Goal: Navigation & Orientation: Find specific page/section

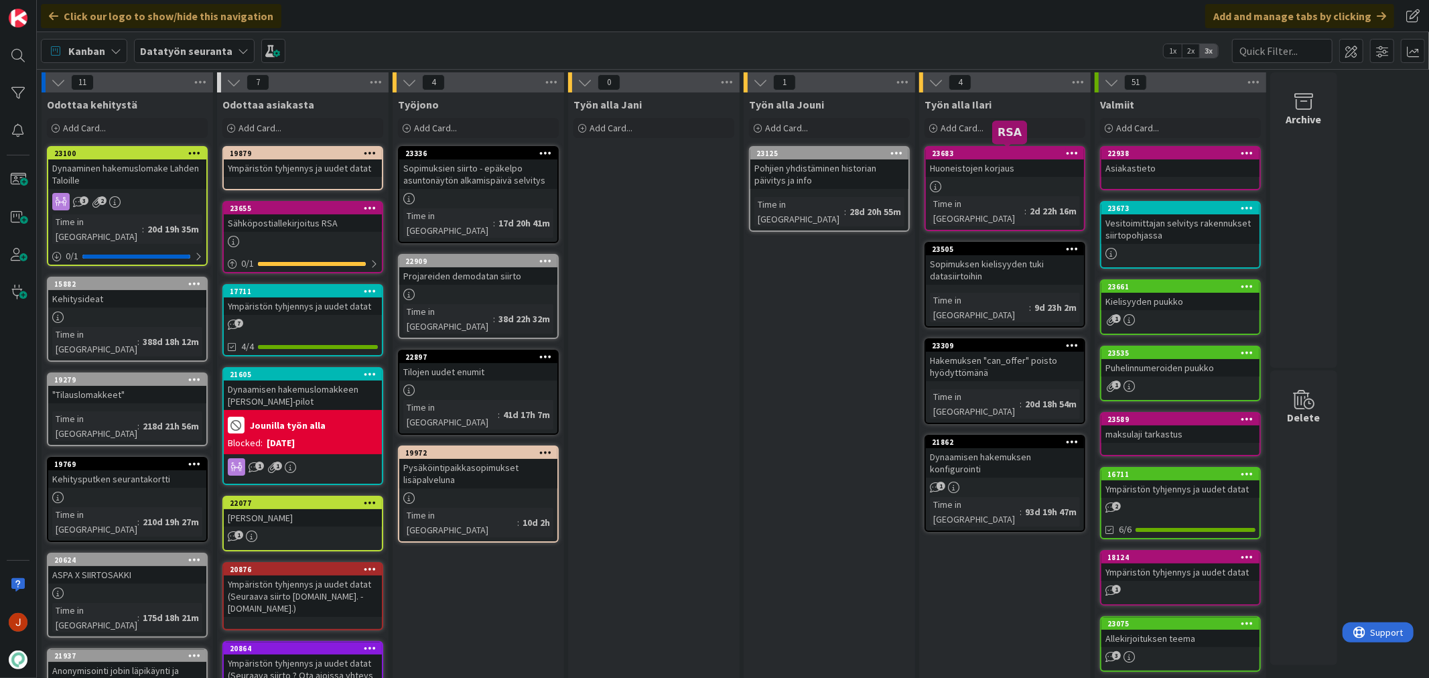
click at [990, 153] on div "23683" at bounding box center [1008, 153] width 152 height 9
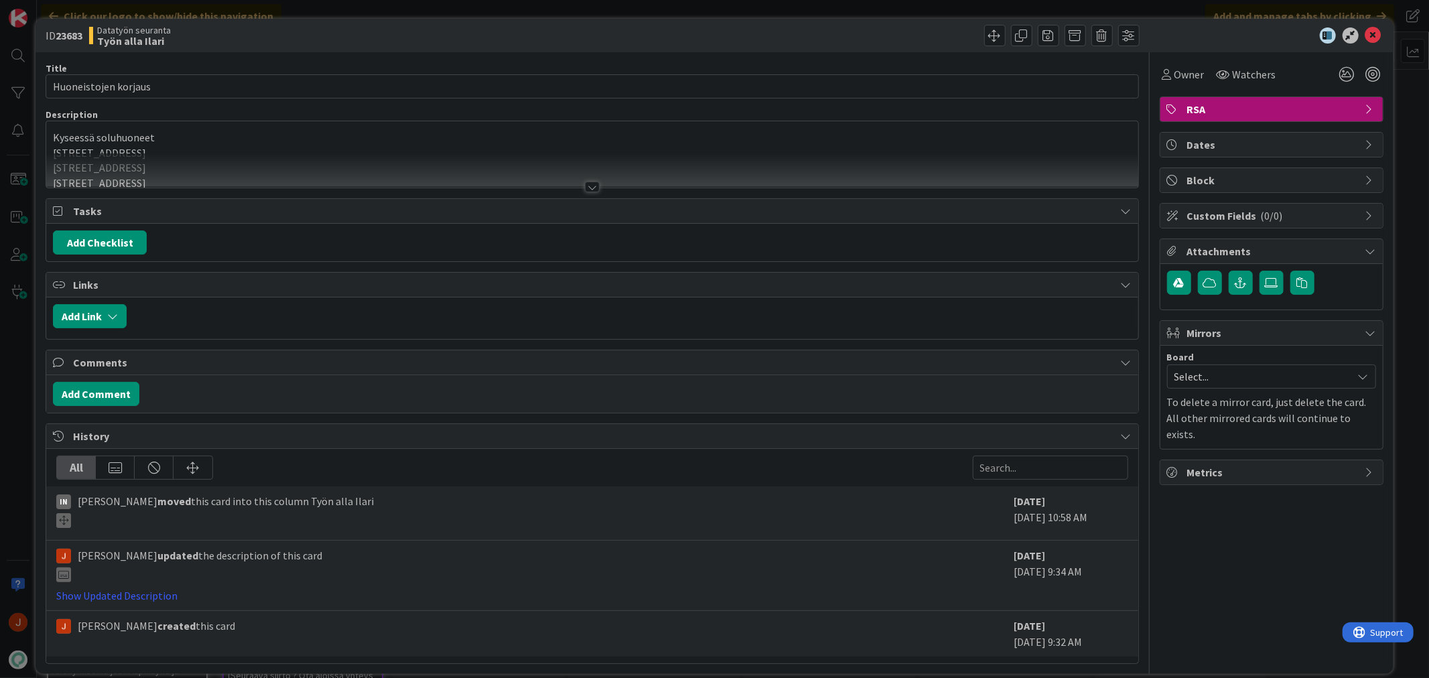
click at [211, 137] on div "Kyseessä soluhuoneet Ouluntie 8 C 20 Ouluntie 8 C 20 Ouluntie 16 B 14 Ouluntie …" at bounding box center [591, 154] width 1091 height 66
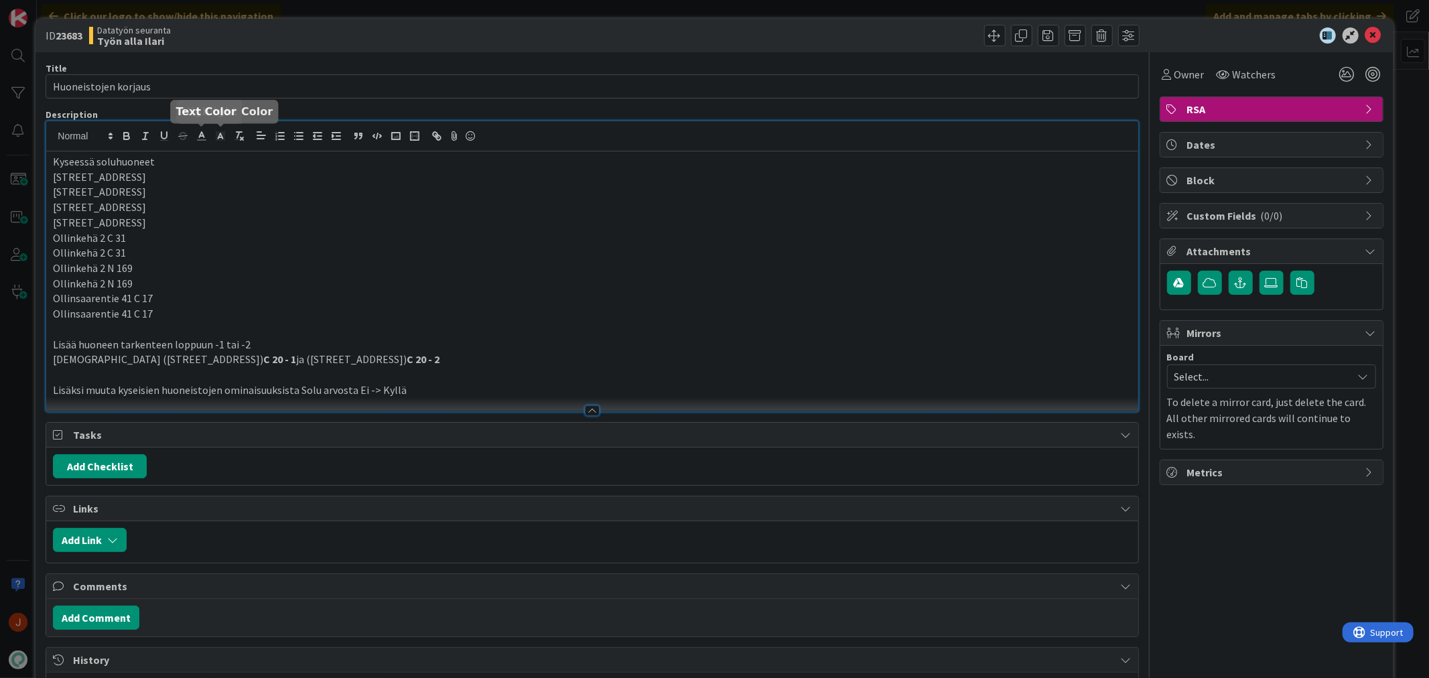
click at [163, 233] on p "Ollinkehä 2 C 31" at bounding box center [592, 237] width 1078 height 15
click at [1365, 34] on icon at bounding box center [1373, 35] width 16 height 16
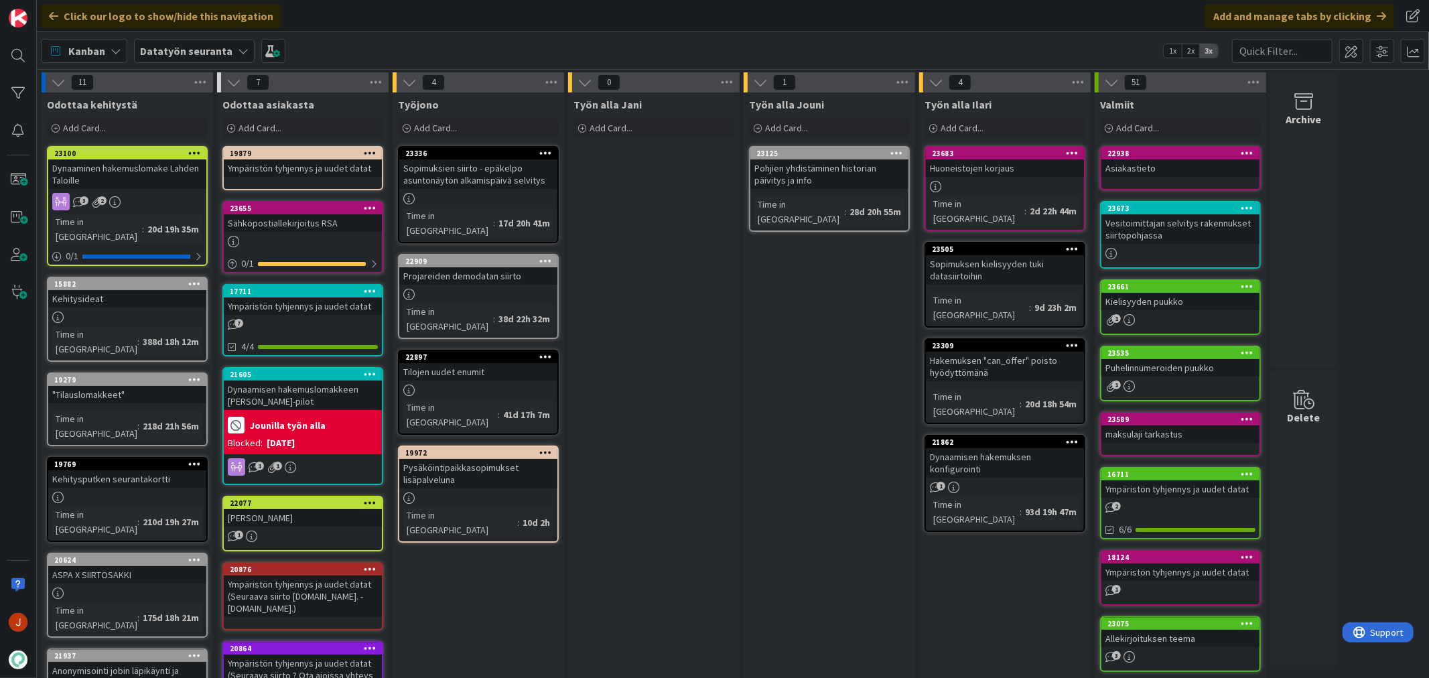
drag, startPoint x: 799, startPoint y: 323, endPoint x: 951, endPoint y: 186, distance: 204.9
click at [800, 323] on div "Työn alla Jouni Add Card... 23125 Pohjien yhdistäminen historian päivitys ja in…" at bounding box center [829, 650] width 171 height 1116
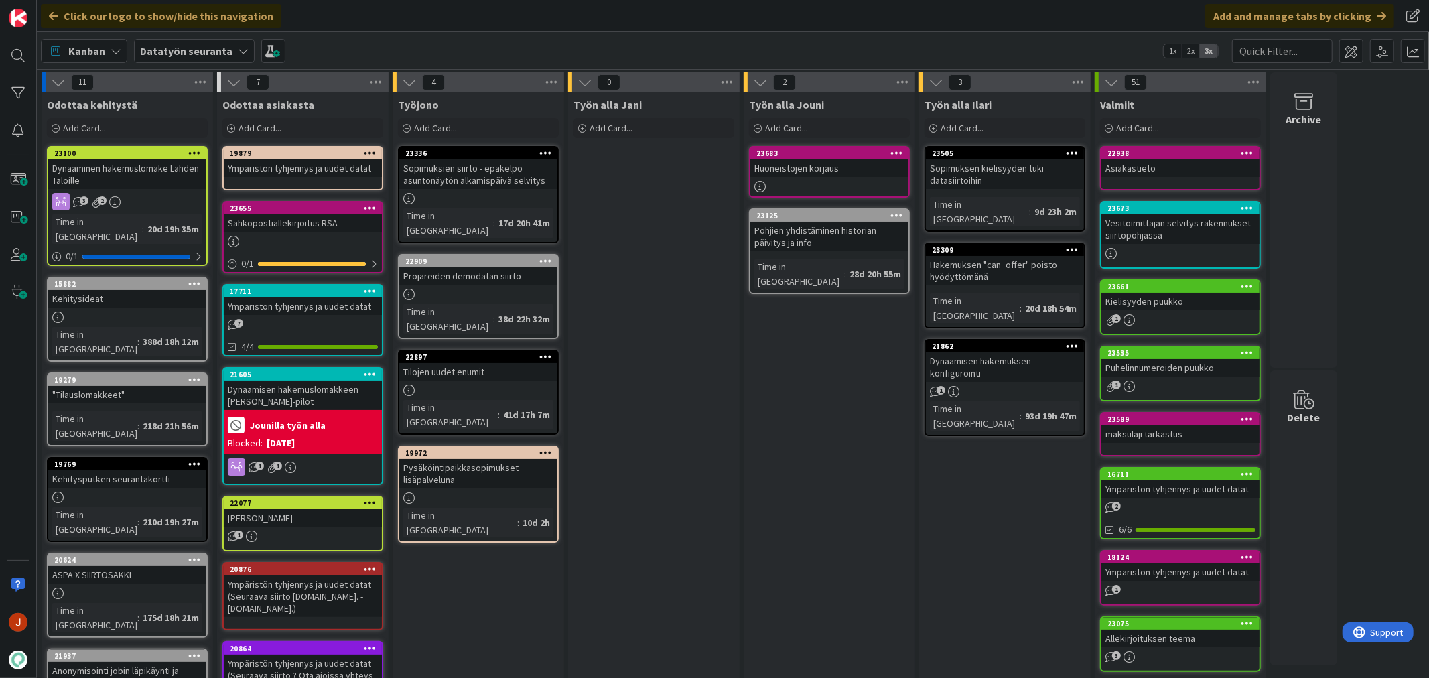
click at [831, 389] on div "Työn alla Jouni Add Card... 23683 Huoneistojen korjaus 23125 Pohjien yhdistämin…" at bounding box center [829, 650] width 171 height 1116
click at [706, 340] on div "Työn alla Jani Add Card..." at bounding box center [653, 650] width 171 height 1116
click at [775, 437] on div "Työn alla Jouni Add Card... 23683 Huoneistojen korjaus 23125 Pohjien yhdistämin…" at bounding box center [829, 650] width 171 height 1116
click at [137, 153] on div "23100" at bounding box center [130, 153] width 152 height 9
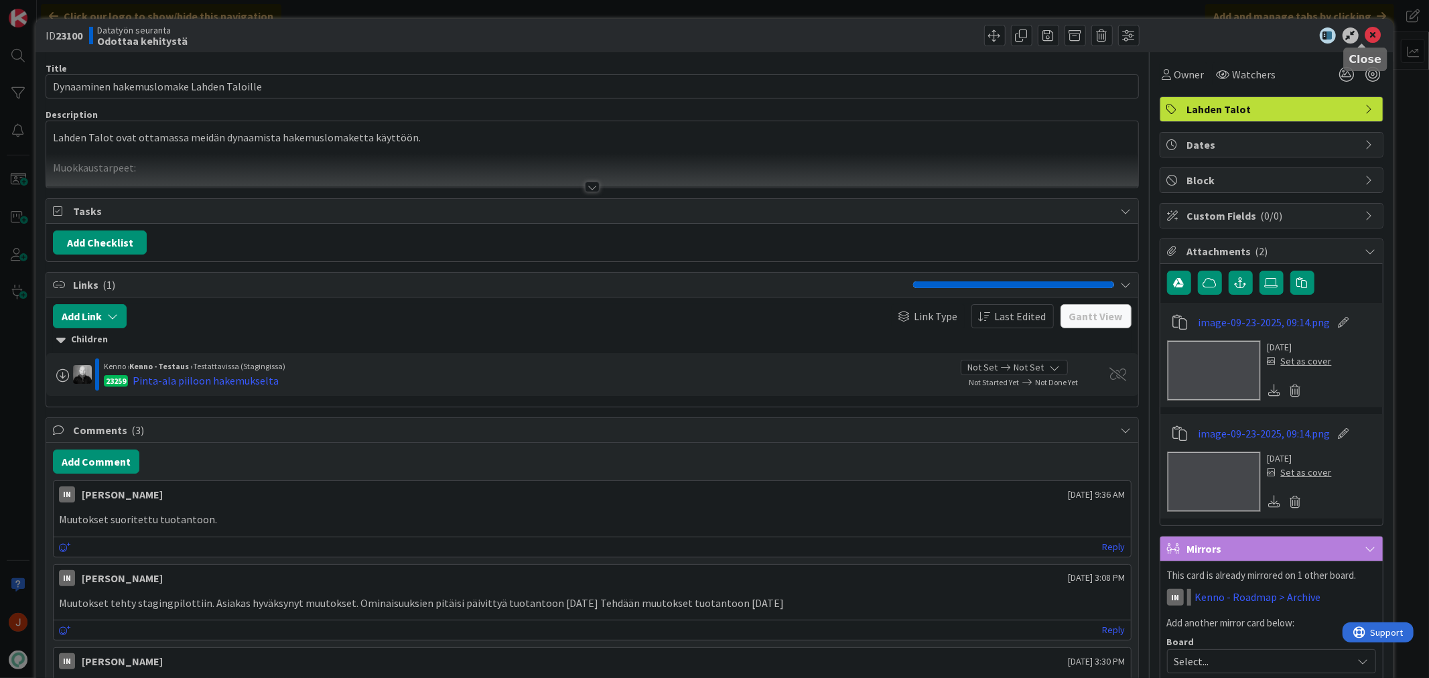
click at [1365, 32] on icon at bounding box center [1373, 35] width 16 height 16
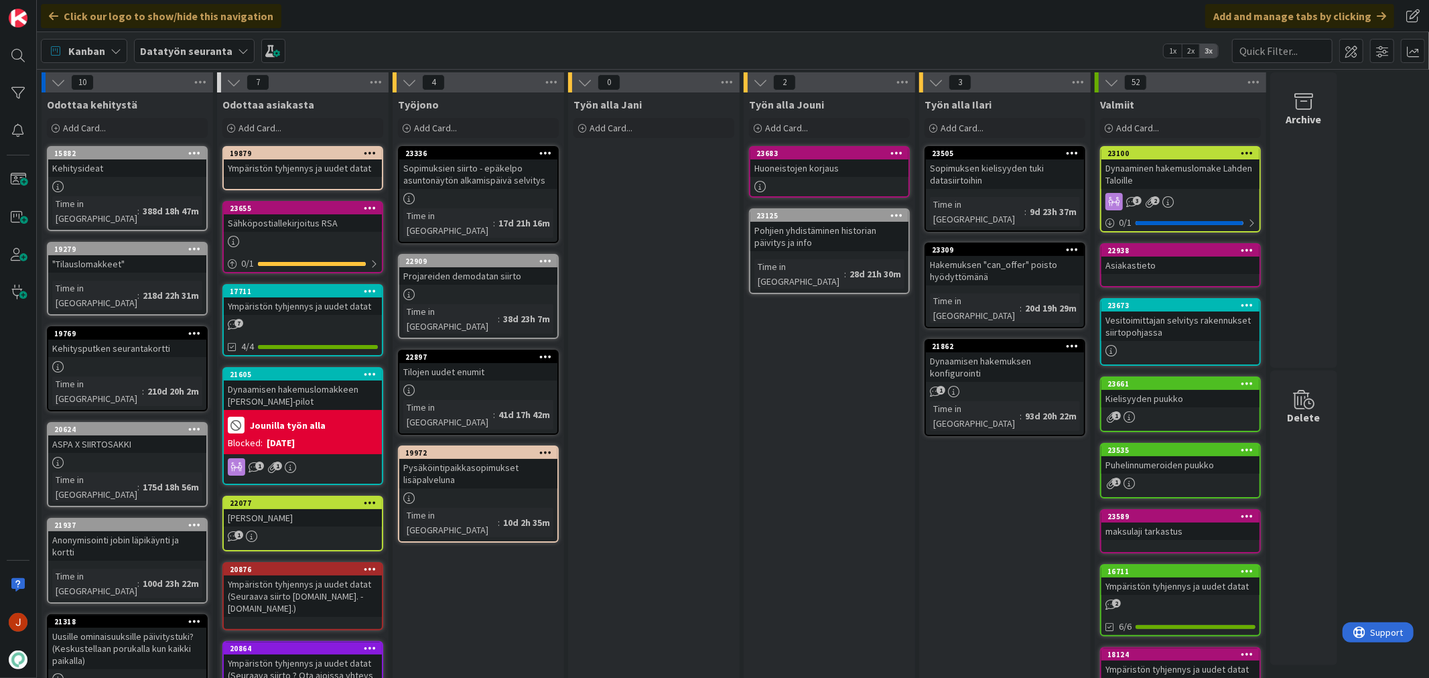
click at [755, 391] on div "Työn alla Jouni Add Card... 23683 Huoneistojen korjaus 23125 Pohjien yhdistämin…" at bounding box center [829, 622] width 171 height 1061
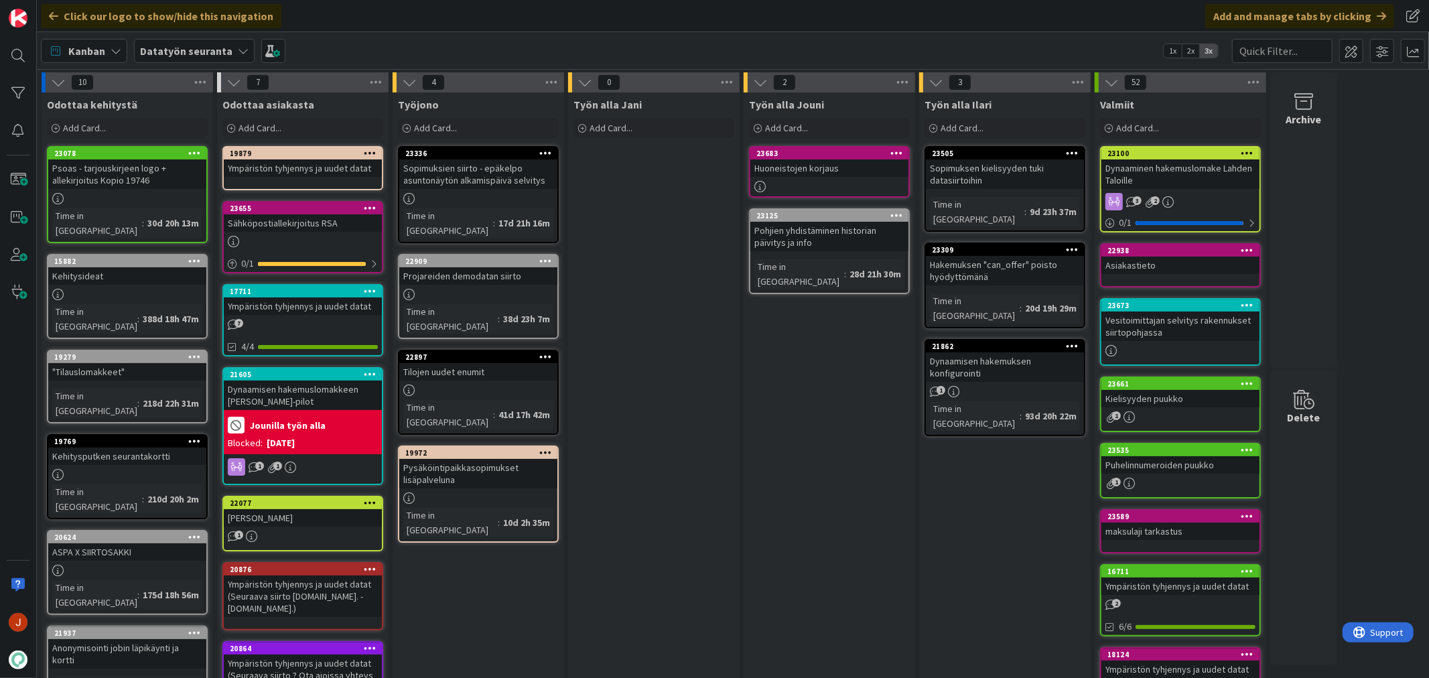
click at [129, 182] on div "Psoas - tarjouskirjeen logo + allekirjoitus Kopio 19746" at bounding box center [127, 173] width 158 height 29
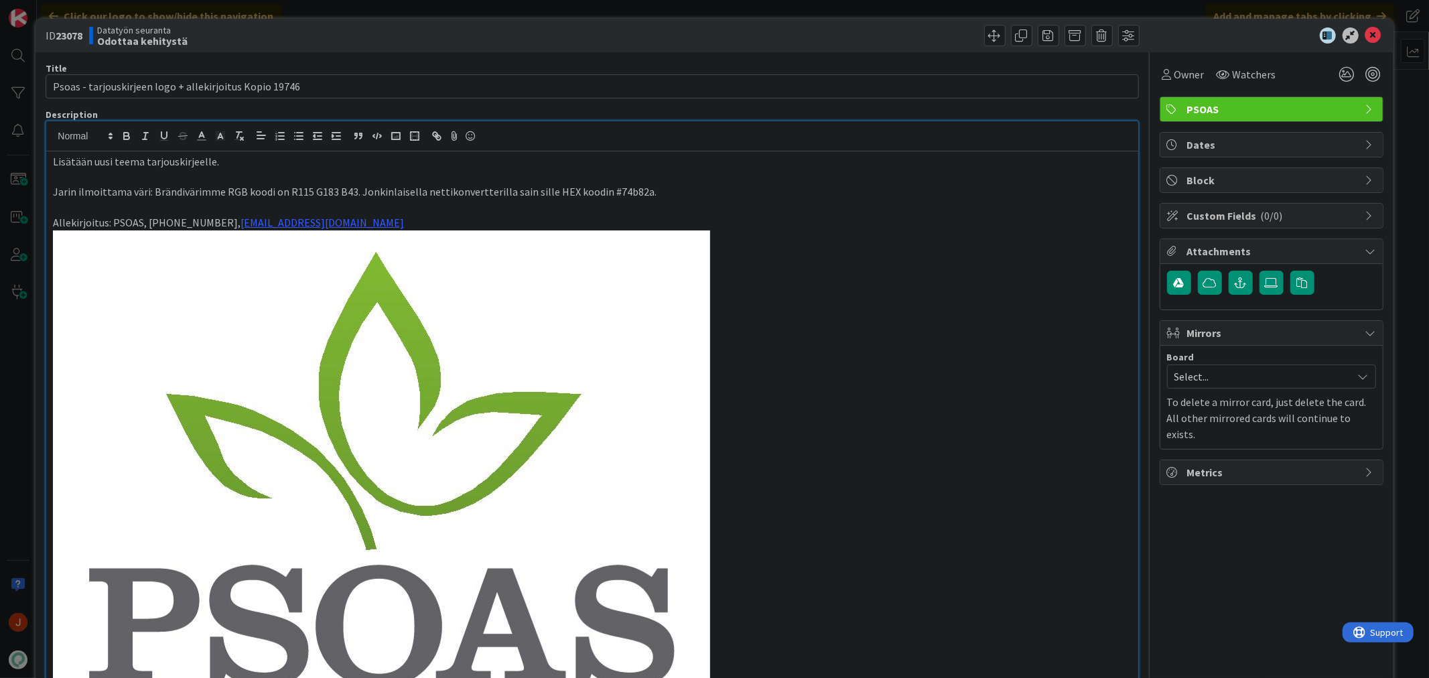
click at [498, 149] on div "Lisätään uusi teema tarjouskirjeelle. Jarin ilmoittama väri: Brändivärimme RGB …" at bounding box center [591, 586] width 1091 height 931
click at [1358, 25] on div "ID 23078 Datatyön seuranta Odottaa kehitystä" at bounding box center [714, 35] width 1357 height 33
click at [1367, 35] on icon at bounding box center [1373, 35] width 16 height 16
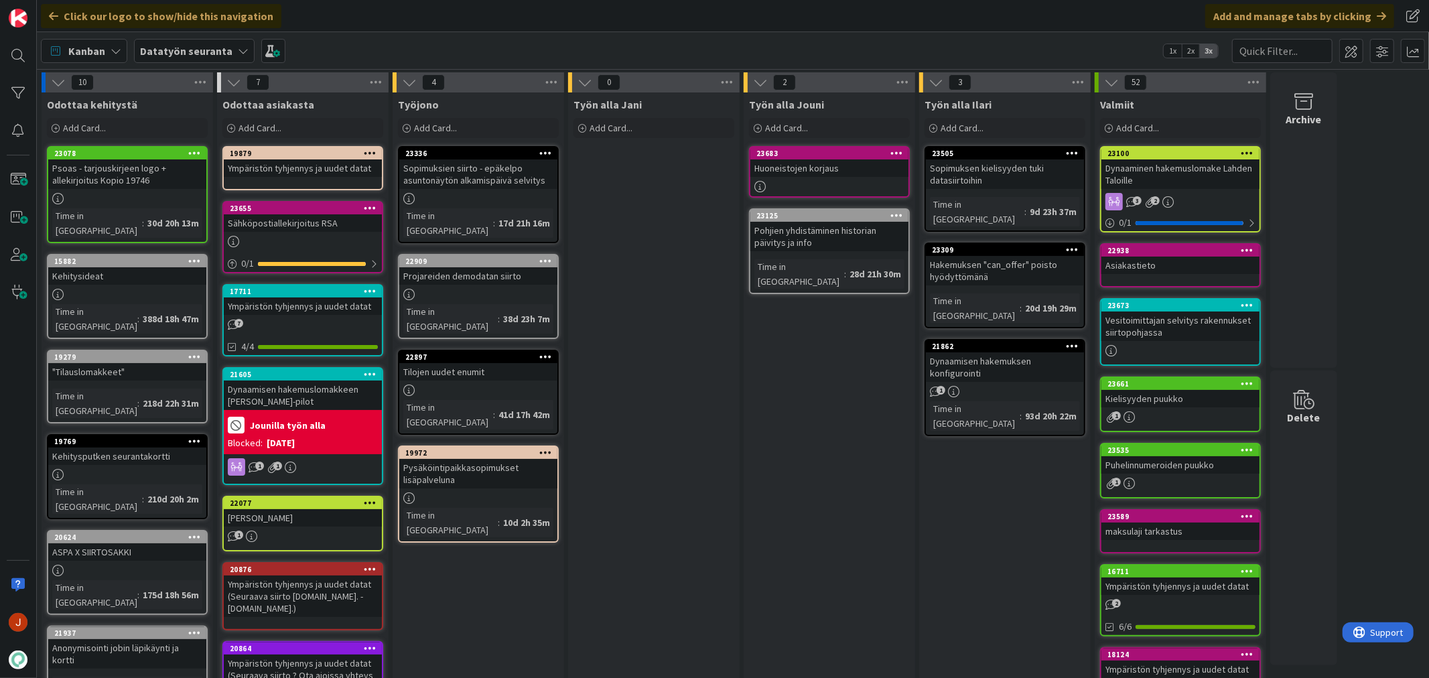
click at [577, 358] on div "Työn alla Jani Add Card..." at bounding box center [653, 622] width 171 height 1061
click at [644, 229] on div "Työn alla Jani Add Card..." at bounding box center [653, 622] width 171 height 1061
click at [139, 165] on div "Psoas - tarjouskirjeen logo + allekirjoitus Kopio 19746" at bounding box center [127, 173] width 158 height 29
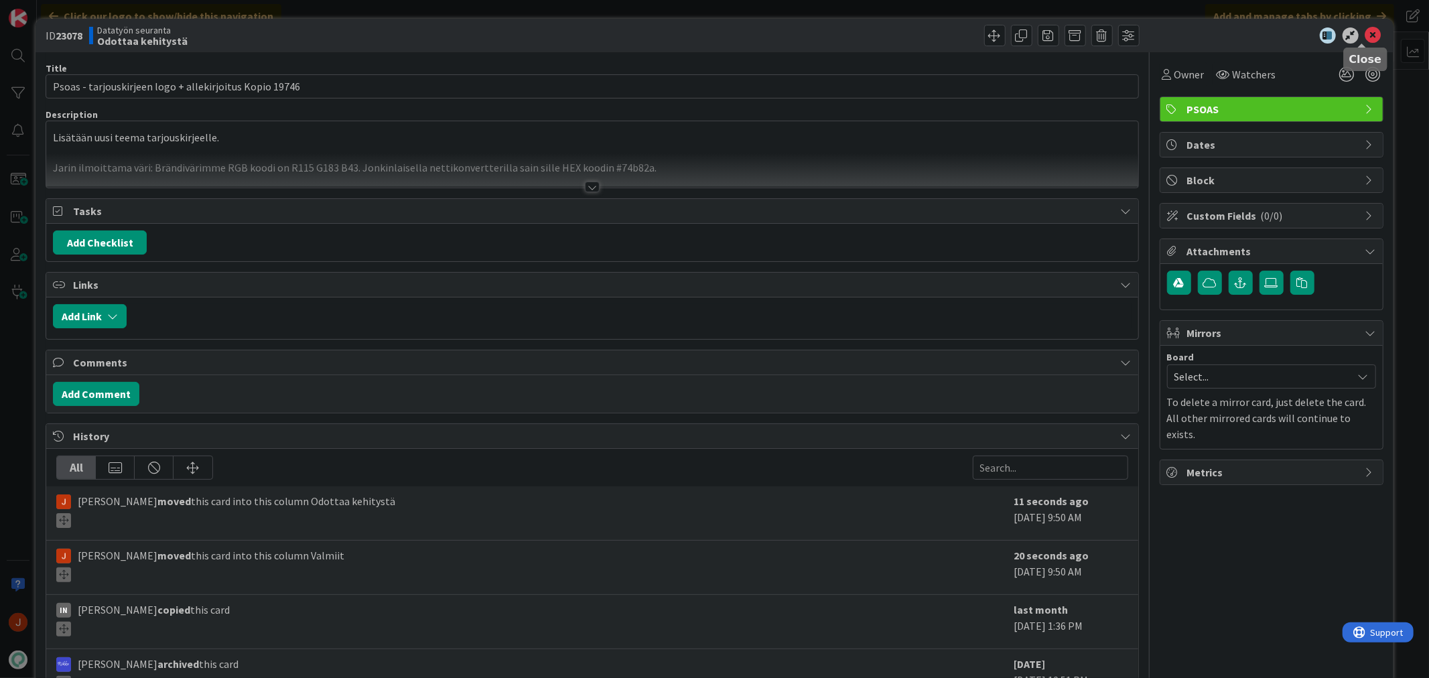
click at [1365, 34] on icon at bounding box center [1373, 35] width 16 height 16
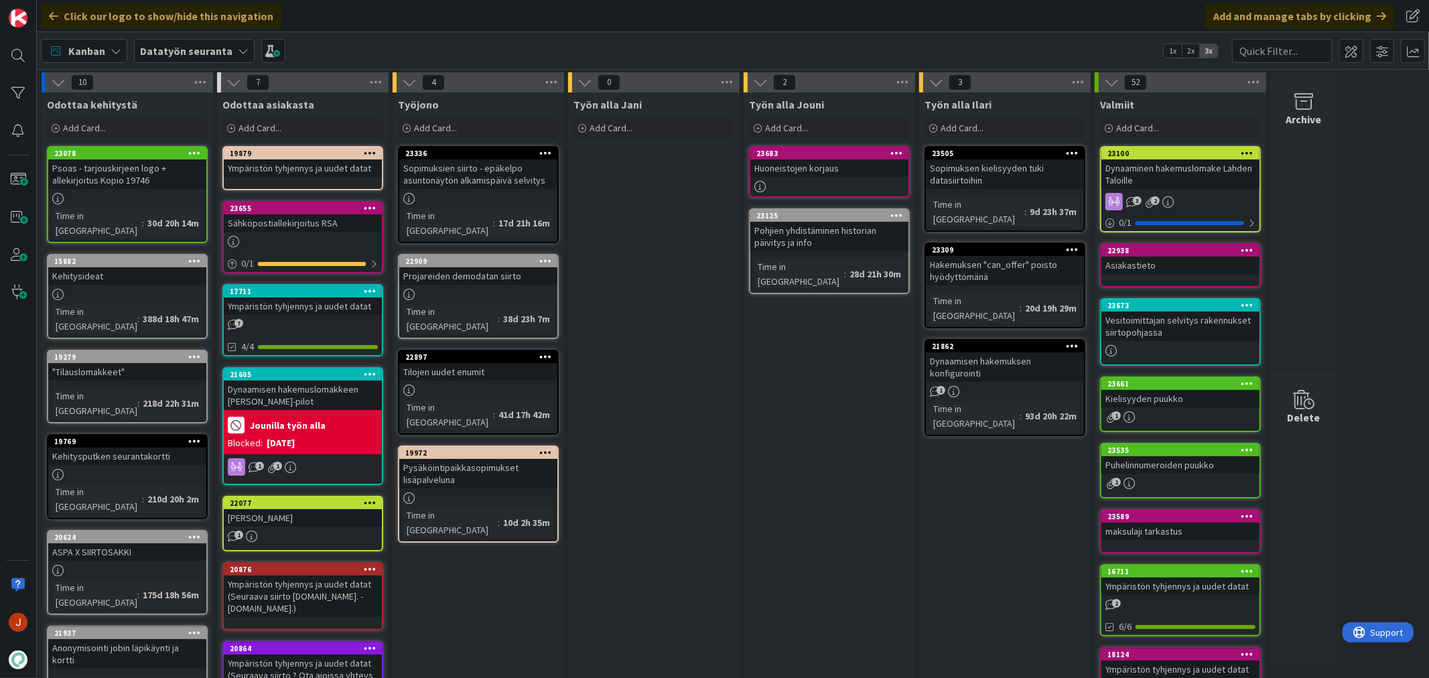
click at [306, 382] on div "Dynaamisen hakemuslomakkeen konffaus joo-pilot" at bounding box center [303, 394] width 158 height 29
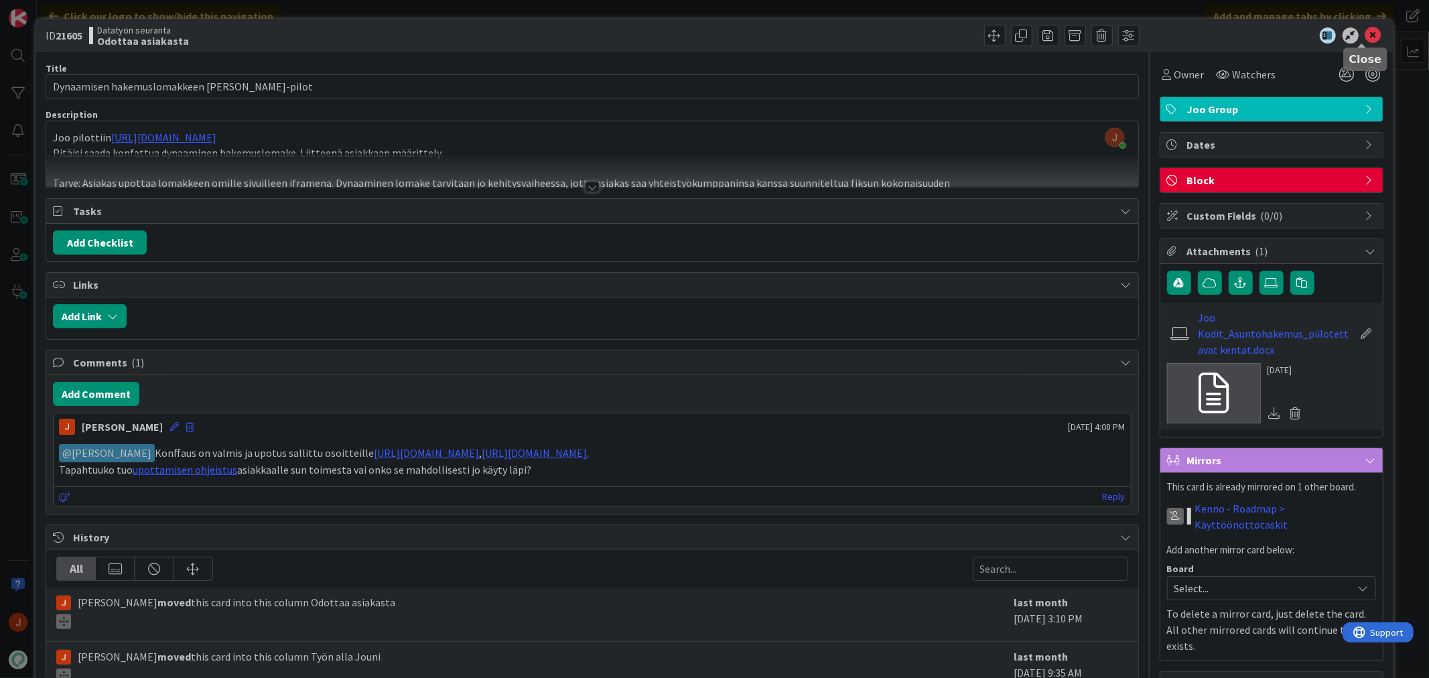
click at [1365, 33] on icon at bounding box center [1373, 35] width 16 height 16
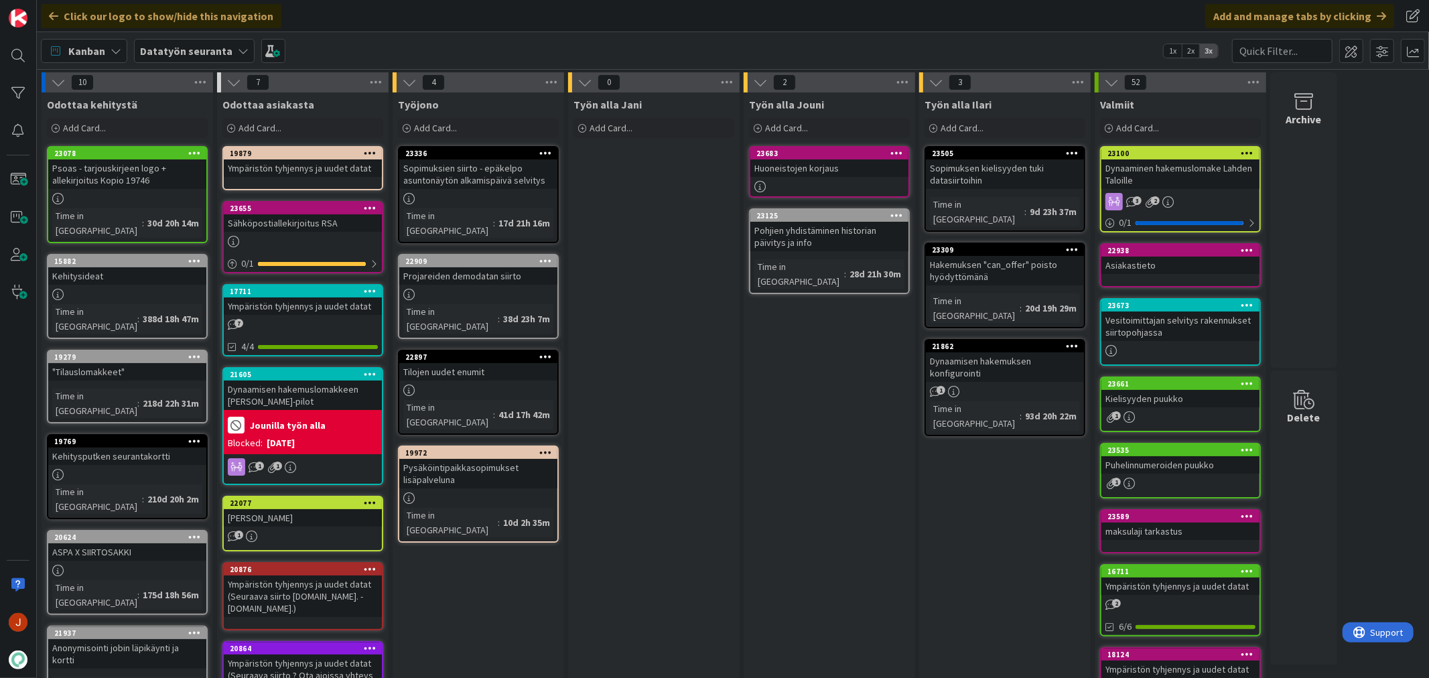
click at [287, 383] on div "Dynaamisen hakemuslomakkeen konffaus joo-pilot" at bounding box center [303, 394] width 158 height 29
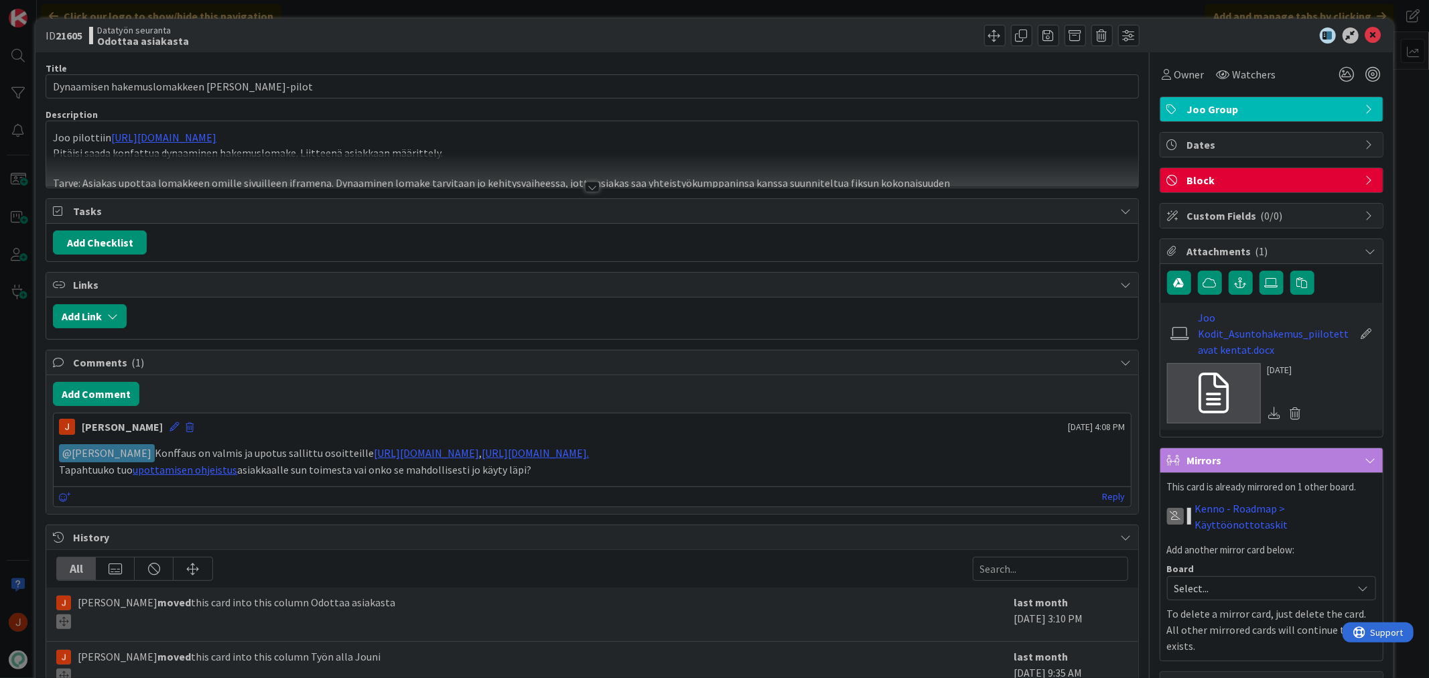
click at [587, 186] on div at bounding box center [592, 187] width 15 height 11
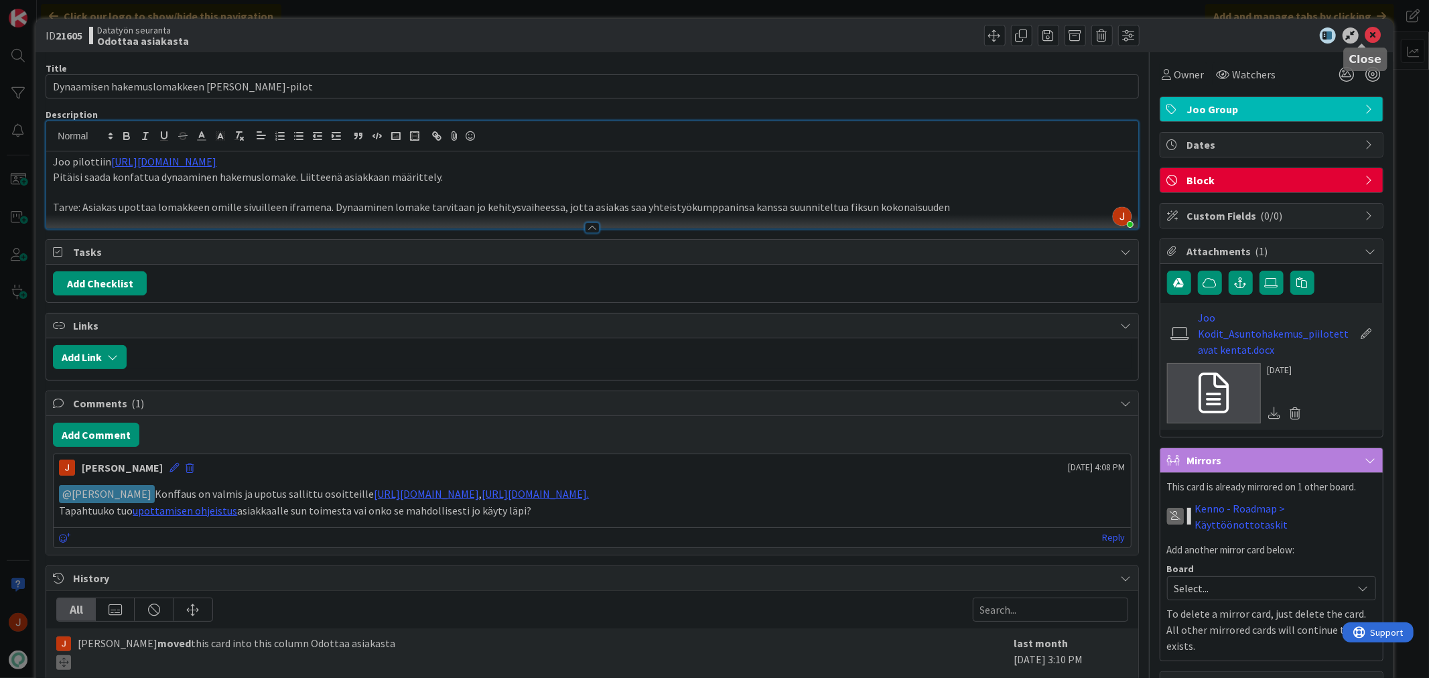
click at [1367, 29] on icon at bounding box center [1373, 35] width 16 height 16
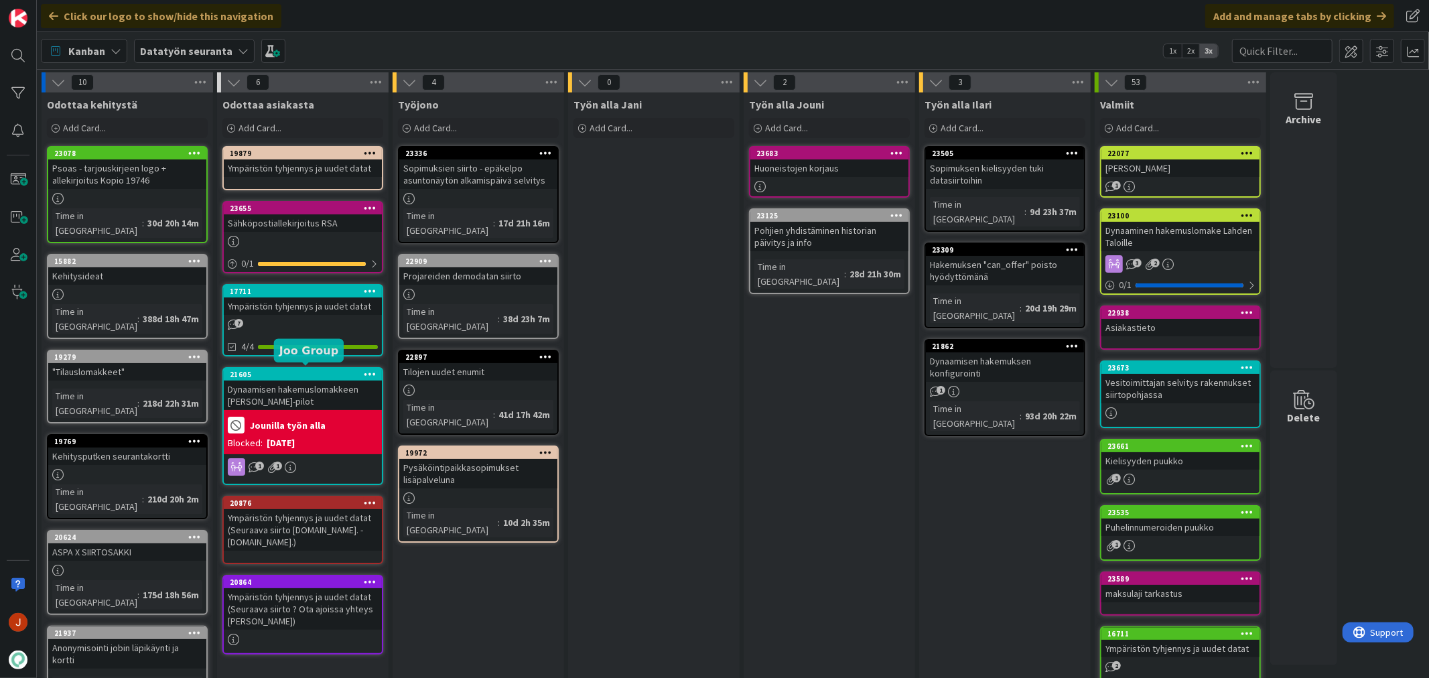
click at [317, 372] on div "21605" at bounding box center [306, 374] width 152 height 9
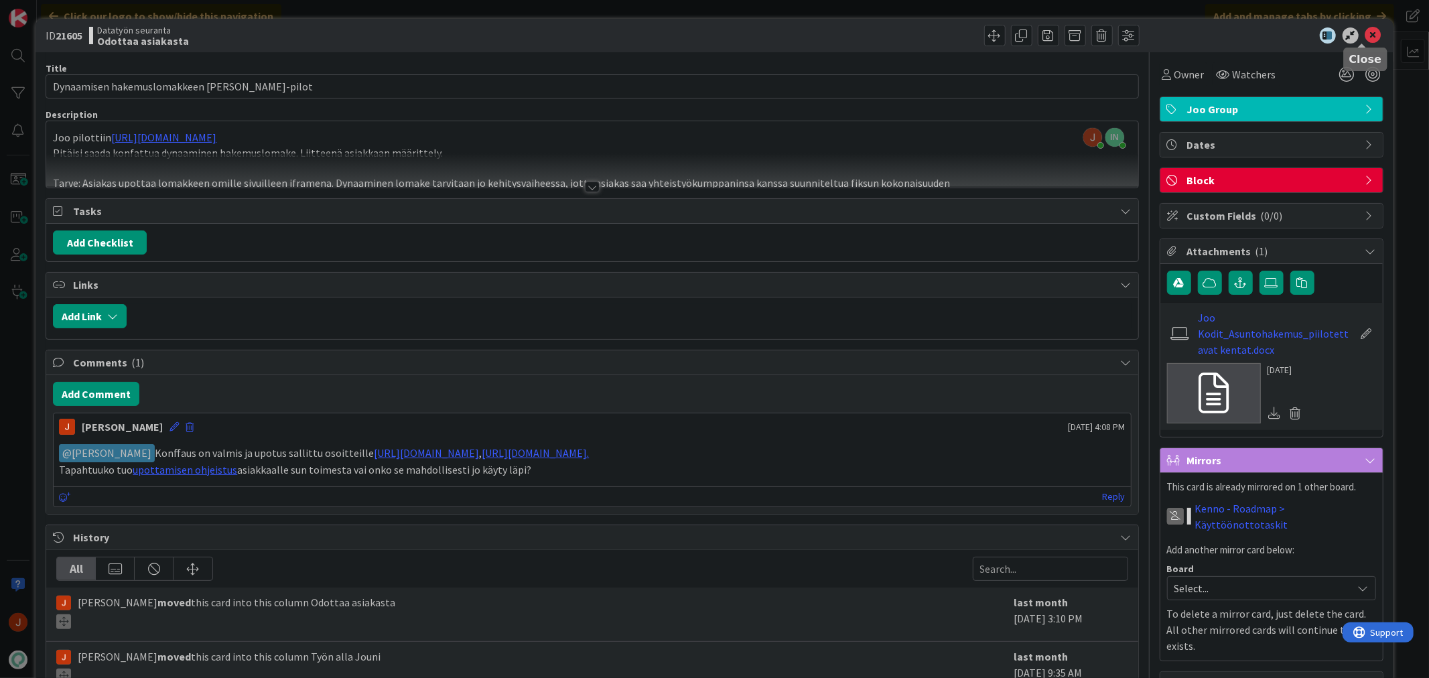
click at [1365, 31] on icon at bounding box center [1373, 35] width 16 height 16
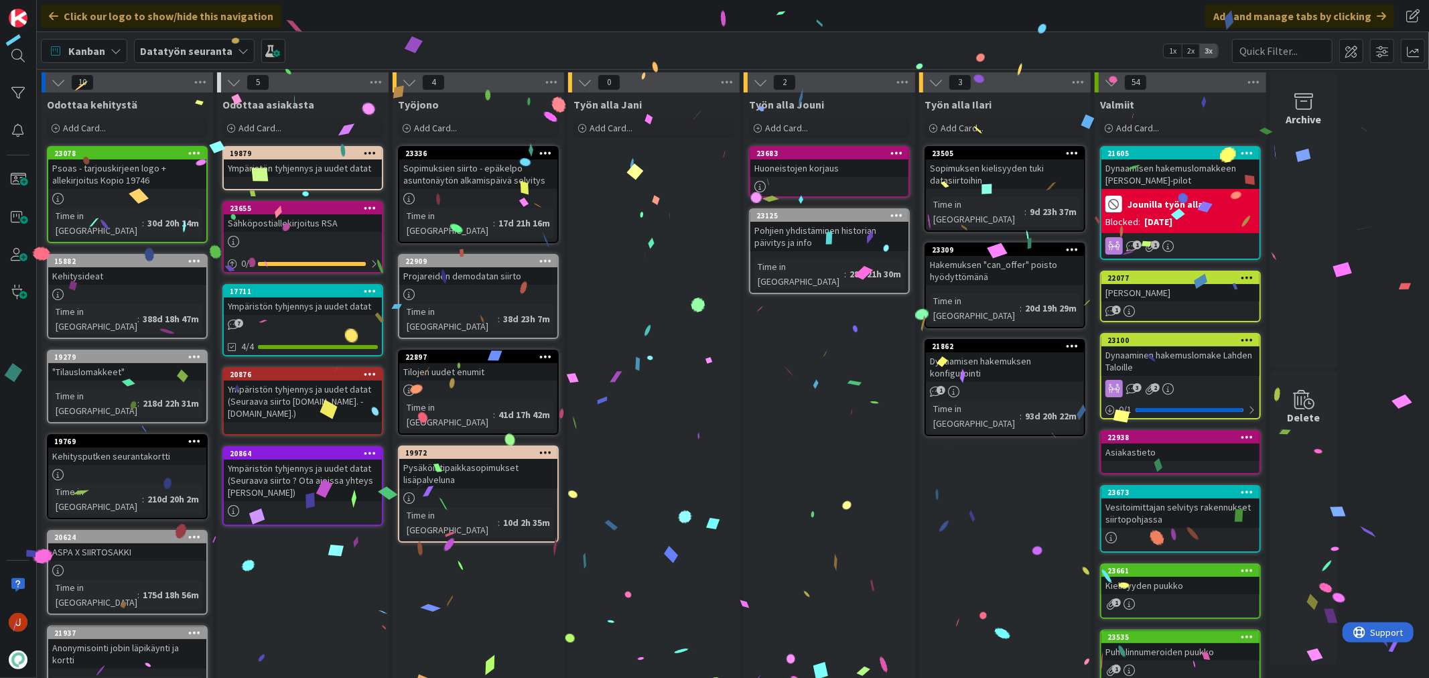
click at [1169, 165] on div "Dynaamisen hakemuslomakkeen konffaus joo-pilot" at bounding box center [1180, 173] width 158 height 29
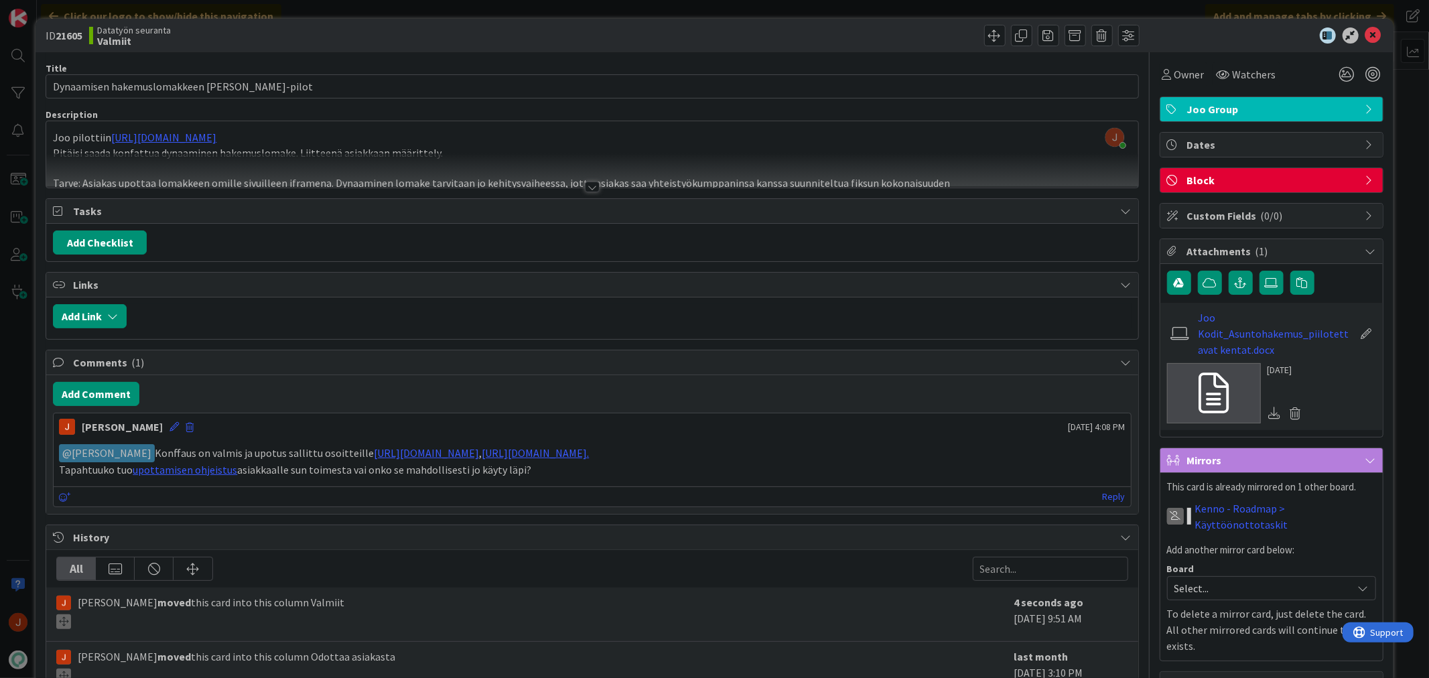
click at [1234, 170] on div "Block" at bounding box center [1271, 180] width 222 height 24
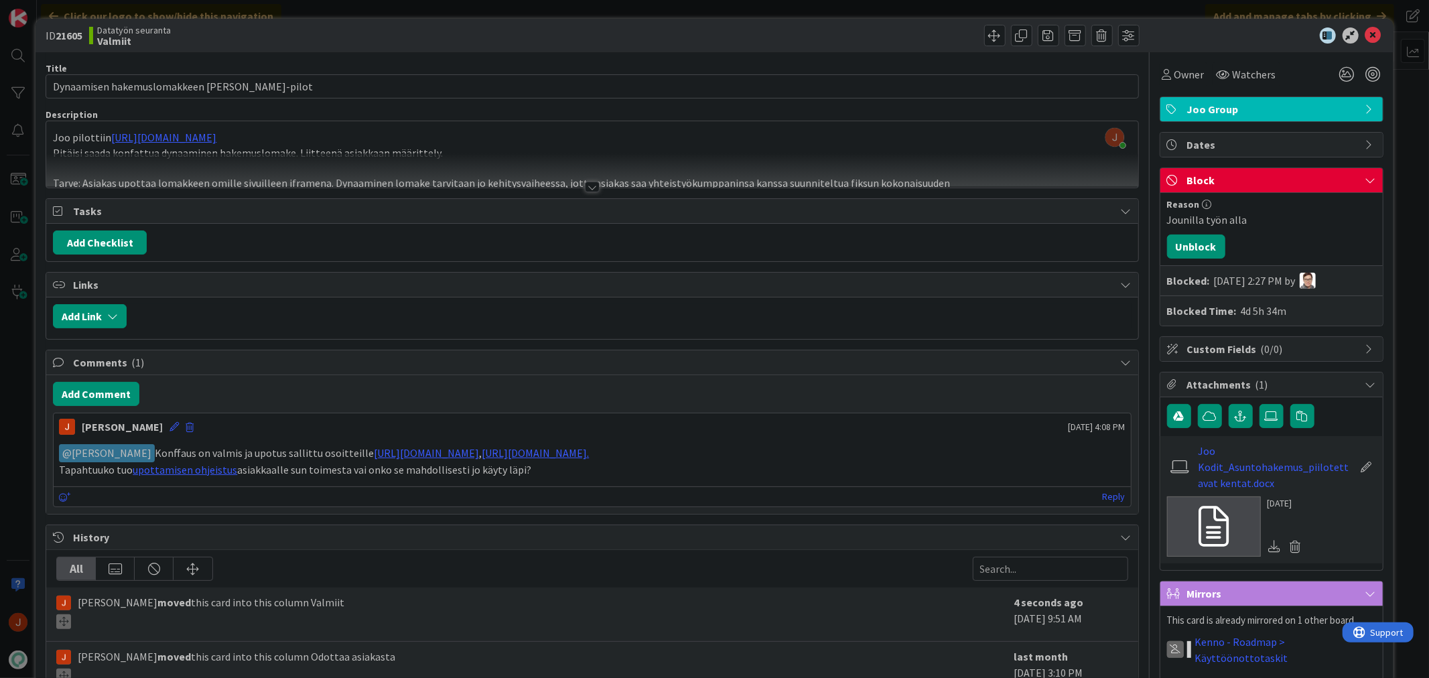
click at [1245, 291] on div "Blocked: 09/03/2025 2:27 PM by" at bounding box center [1271, 280] width 222 height 29
click at [1250, 277] on div "09/03/2025 2:27 PM by" at bounding box center [1265, 281] width 102 height 16
click at [1267, 309] on div "4d 5h 34m" at bounding box center [1264, 311] width 46 height 16
click at [1266, 468] on link "Joo Kodit_Asuntohakemus_piilotettavat kentat.docx" at bounding box center [1275, 467] width 155 height 48
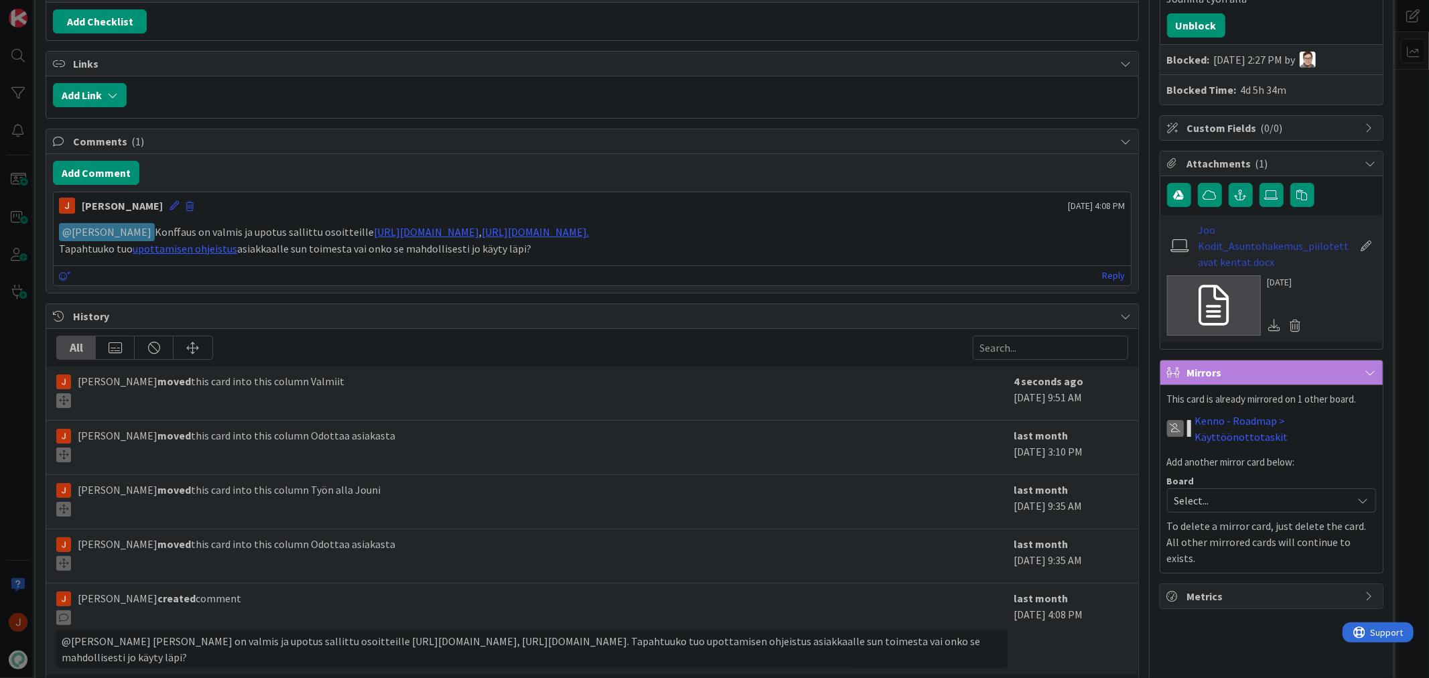
scroll to position [279, 0]
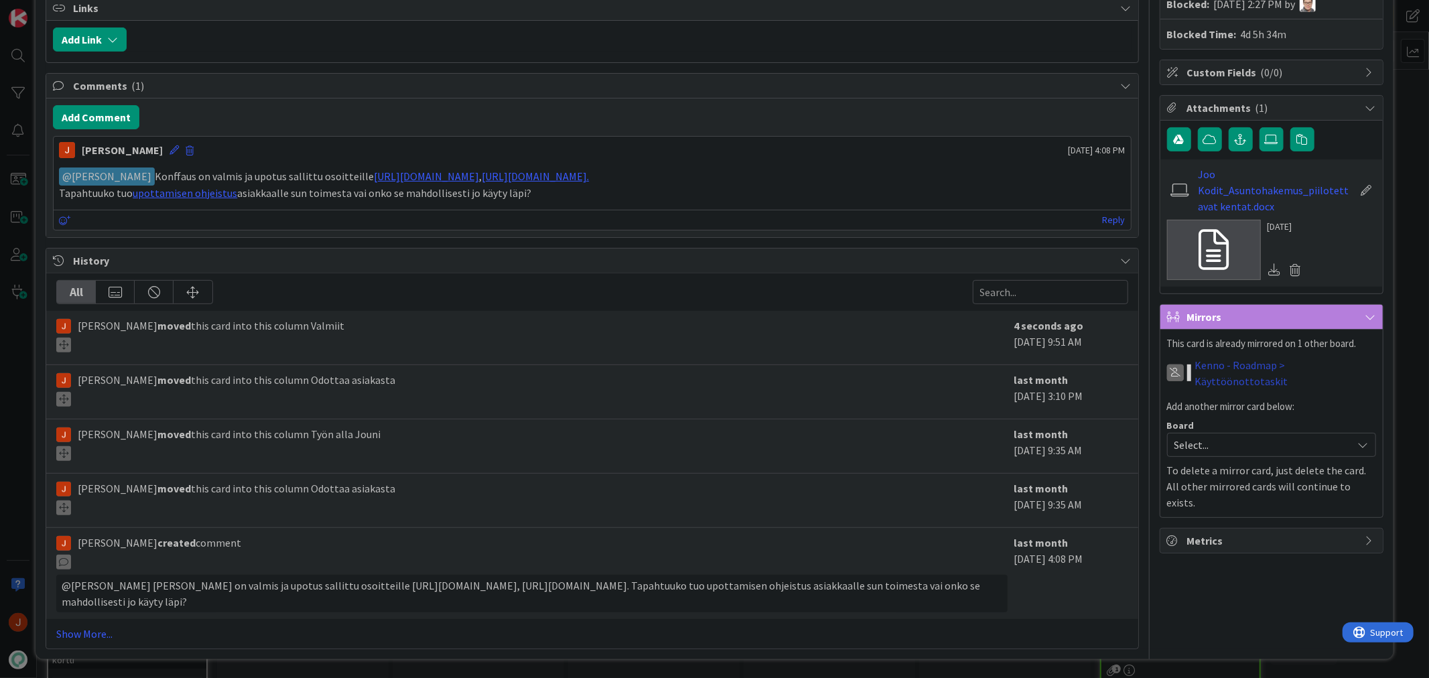
click at [1284, 362] on link "Kenno - Roadmap > Käyttöönottotaskit" at bounding box center [1285, 373] width 181 height 32
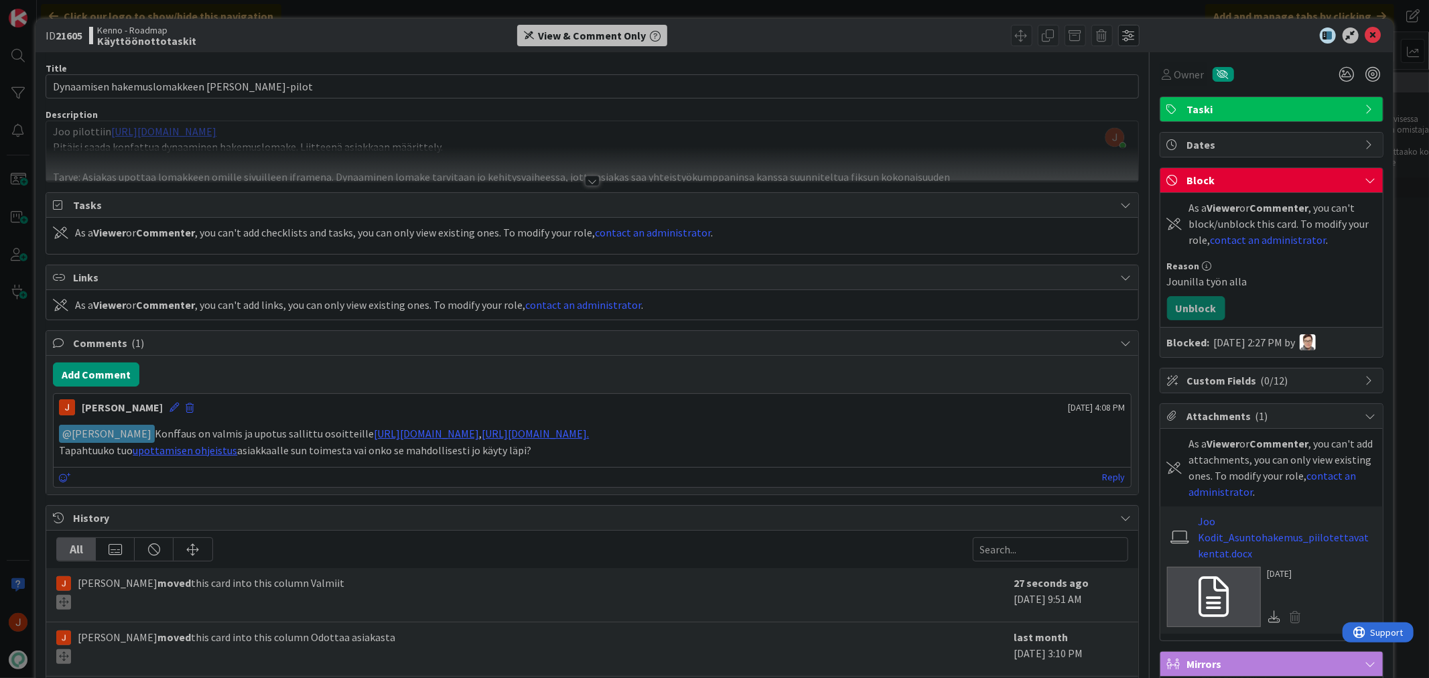
click at [586, 179] on div at bounding box center [592, 181] width 15 height 11
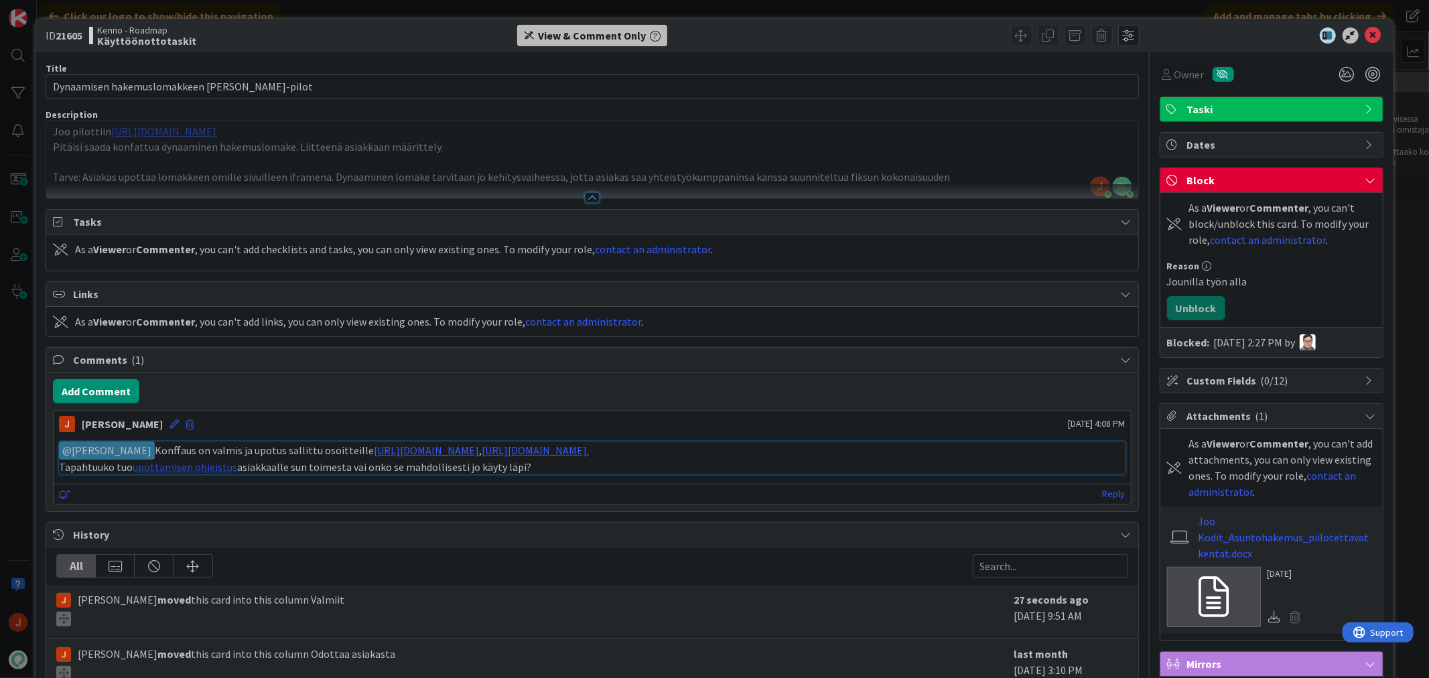
click at [181, 466] on link "upottamisen ohjeistus" at bounding box center [185, 466] width 105 height 13
click at [1014, 36] on span at bounding box center [1021, 35] width 21 height 21
click at [554, 28] on div "View & Comment Only" at bounding box center [592, 35] width 108 height 16
drag, startPoint x: 537, startPoint y: 36, endPoint x: 618, endPoint y: 32, distance: 81.2
click at [618, 32] on div "View & Comment Only" at bounding box center [592, 35] width 108 height 16
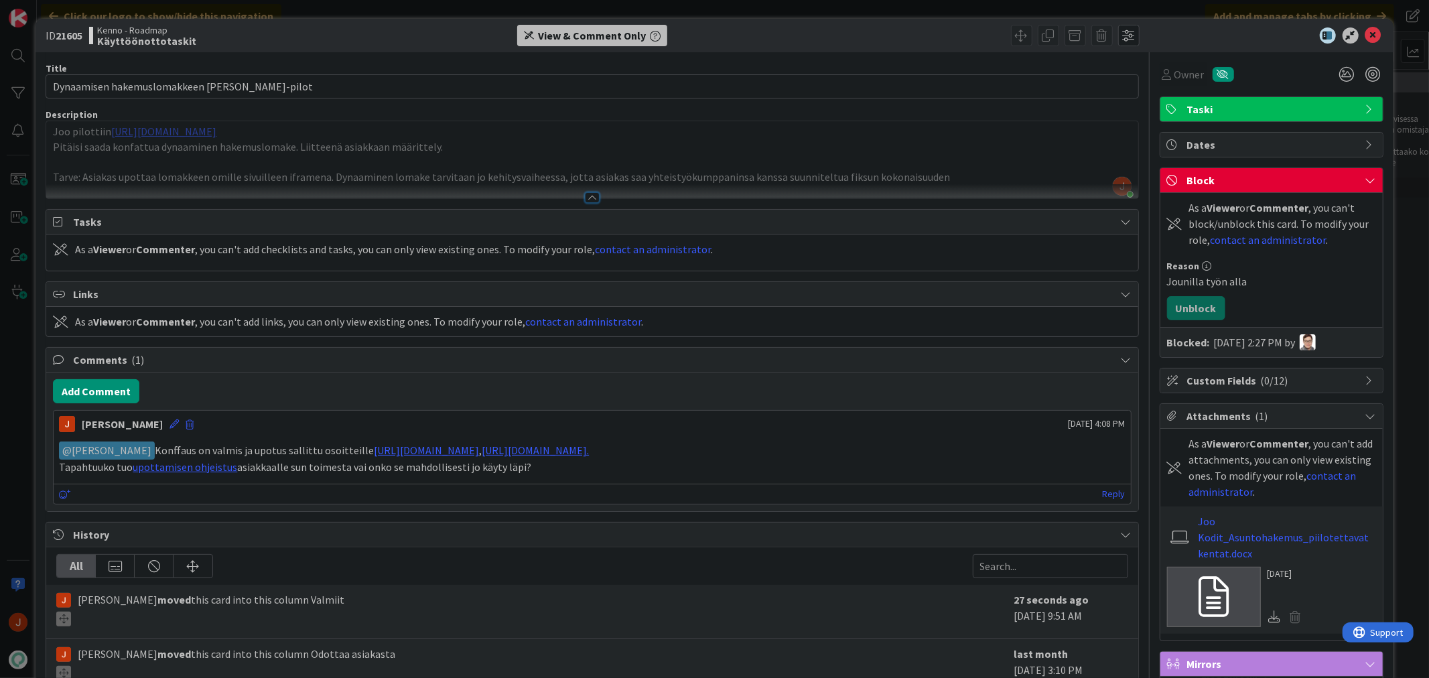
click at [711, 126] on p "Joo pilottiin https://joopilot.kenno-sw.net/" at bounding box center [592, 131] width 1078 height 15
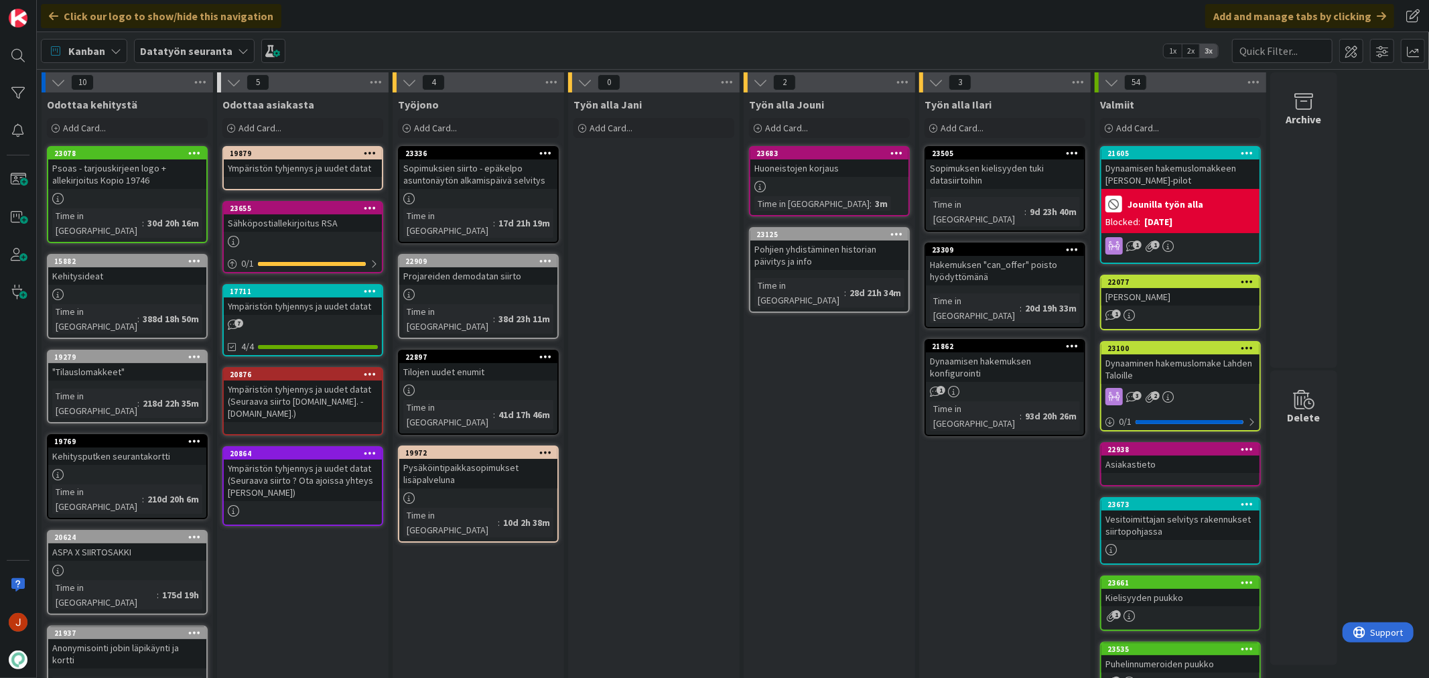
click at [719, 271] on div "Työn alla Jani Add Card..." at bounding box center [653, 622] width 171 height 1061
click at [327, 204] on div "23655" at bounding box center [306, 208] width 152 height 9
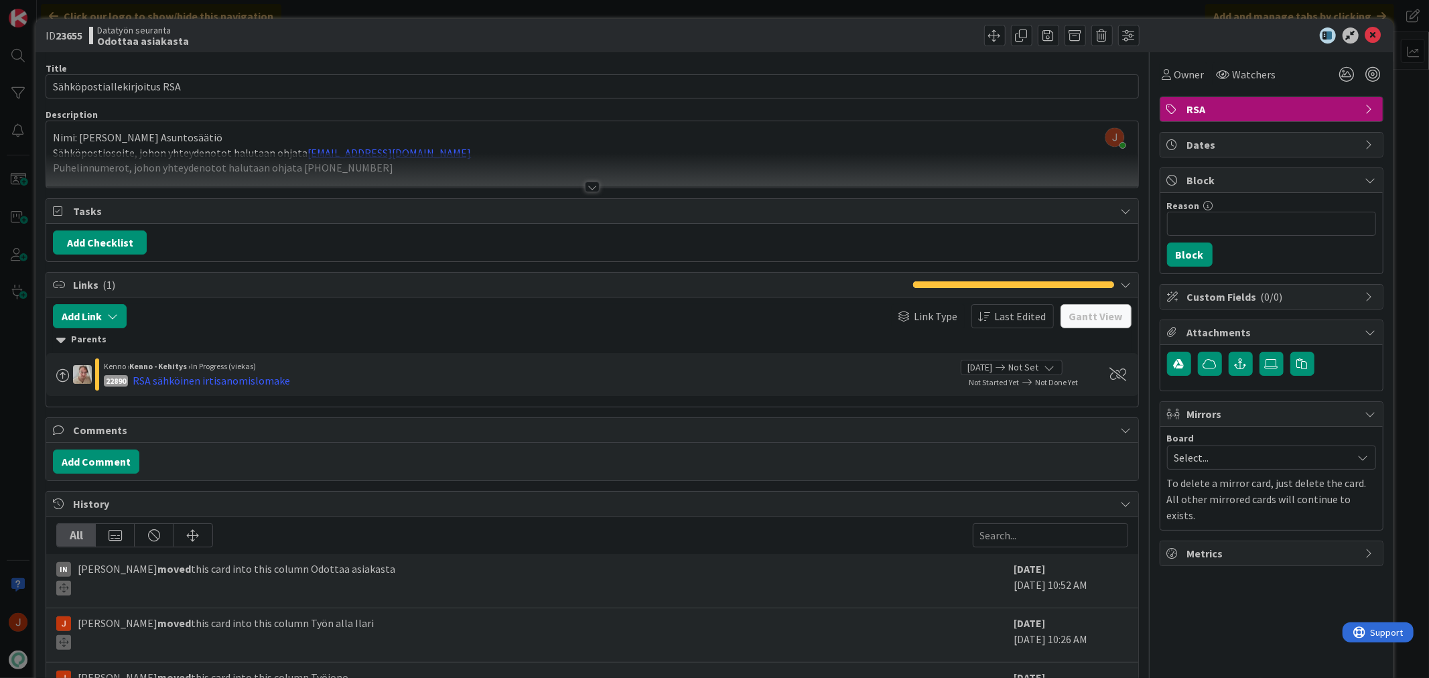
click at [585, 189] on div at bounding box center [592, 187] width 15 height 11
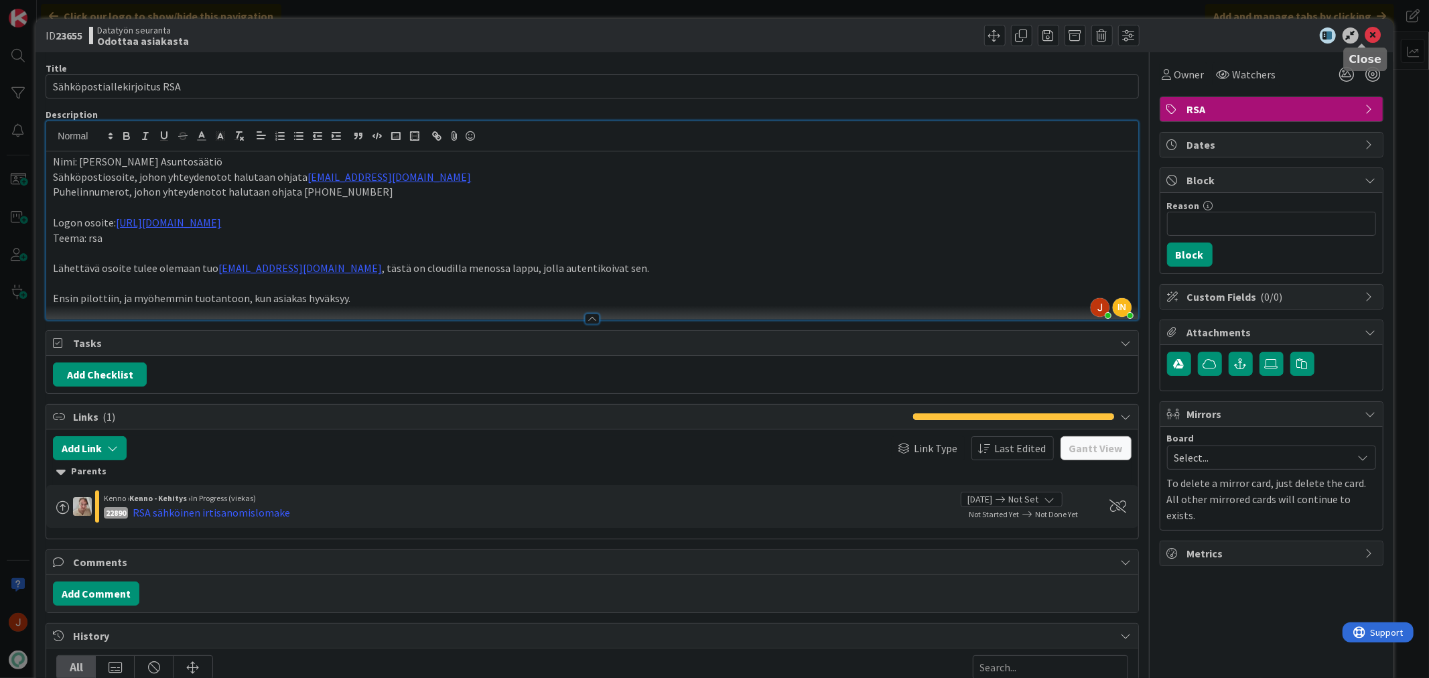
click at [1365, 32] on icon at bounding box center [1373, 35] width 16 height 16
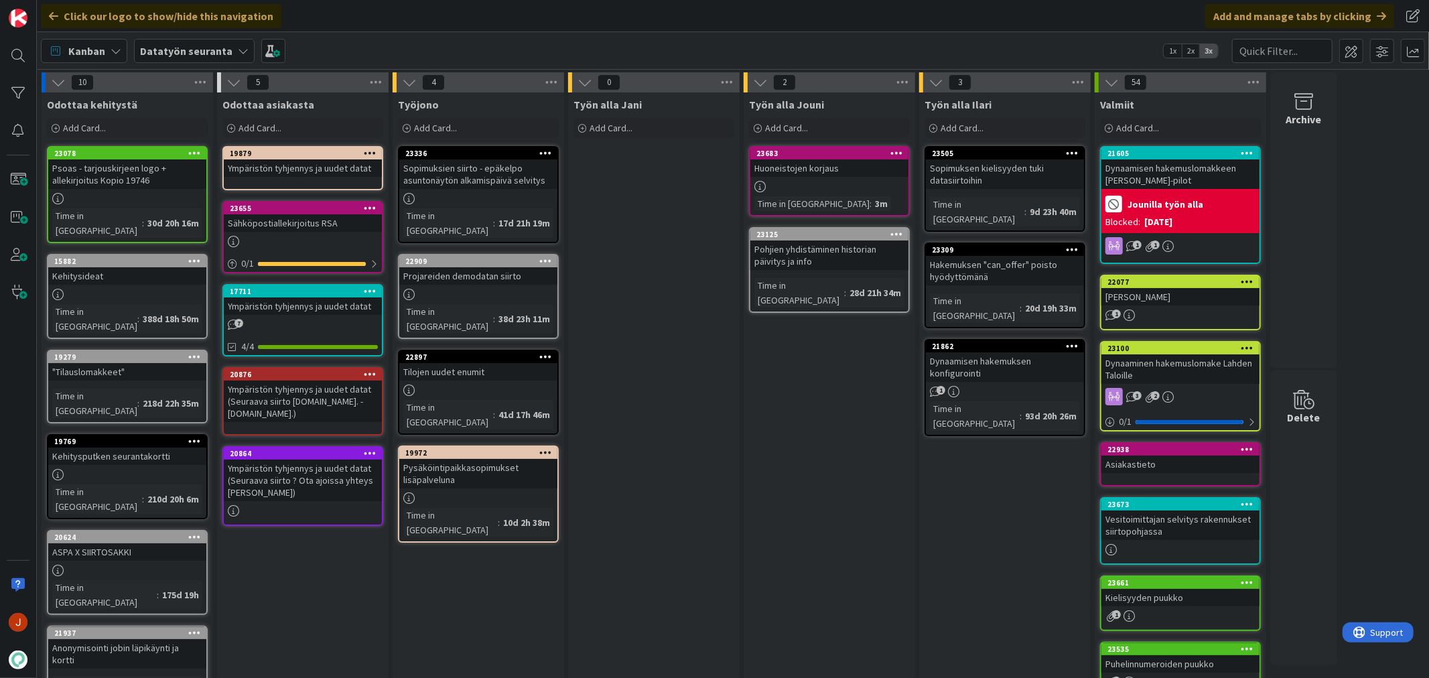
click at [654, 257] on div "Työn alla Jani Add Card..." at bounding box center [653, 622] width 171 height 1061
click at [326, 292] on div "17711" at bounding box center [306, 291] width 152 height 9
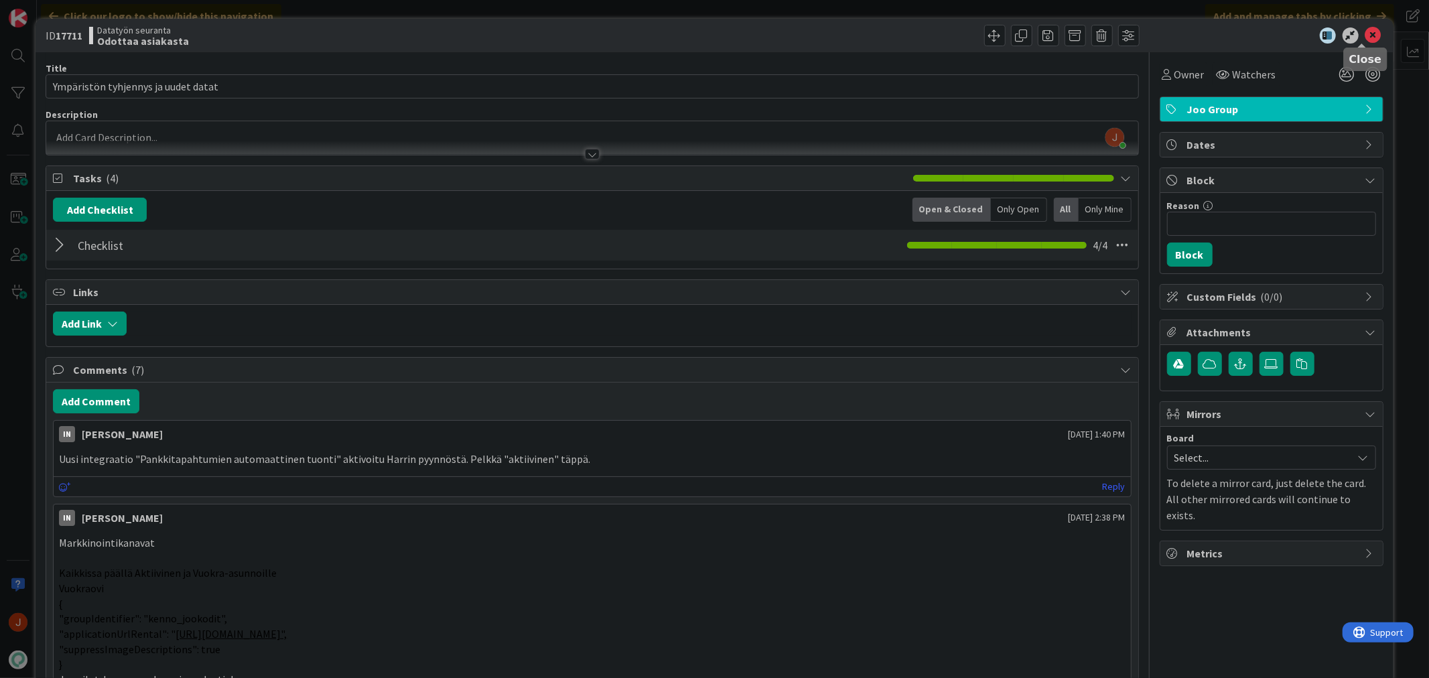
click at [1365, 33] on icon at bounding box center [1373, 35] width 16 height 16
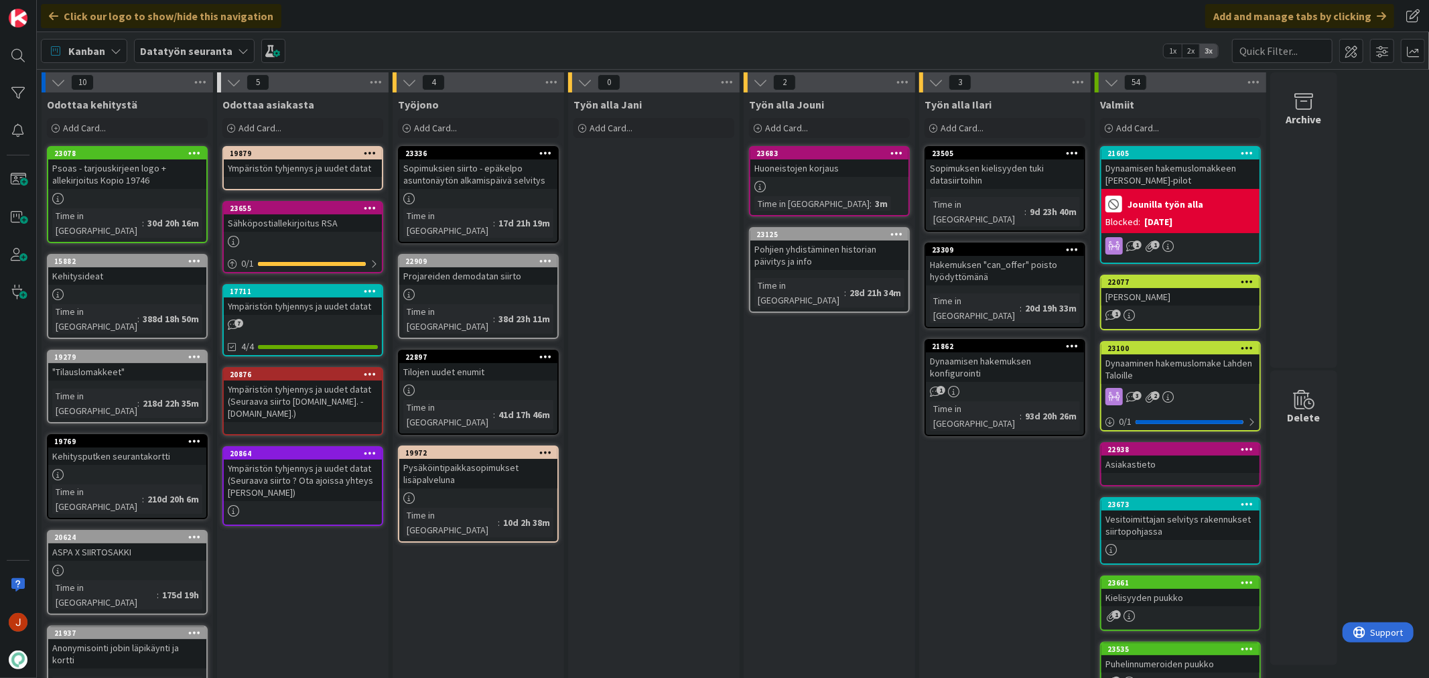
click at [786, 628] on div "Työn alla Jouni Add Card... 23683 Huoneistojen korjaus Time in Column : 3m 2312…" at bounding box center [829, 622] width 171 height 1061
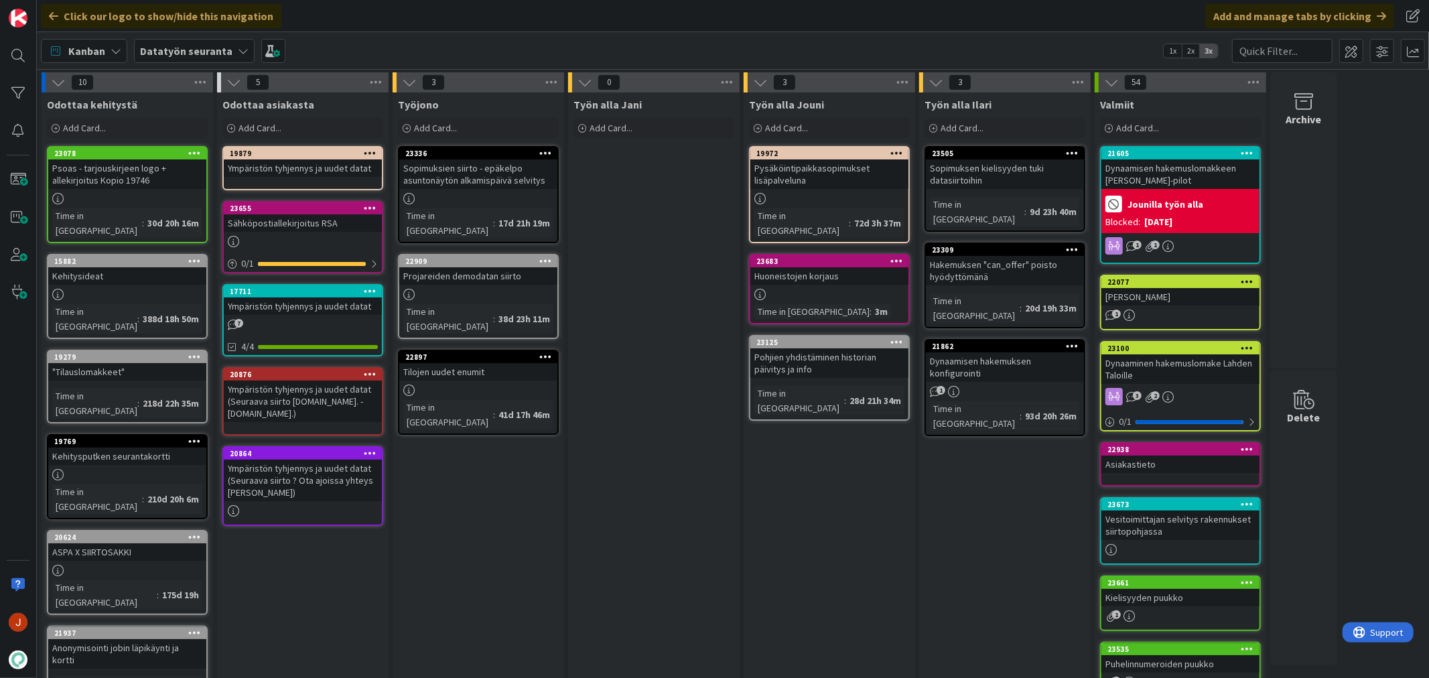
click at [769, 545] on div "Työn alla Jouni Add Card... 19972 Pysäköintipaikkasopimukset lisäpalveluna Time…" at bounding box center [829, 622] width 171 height 1061
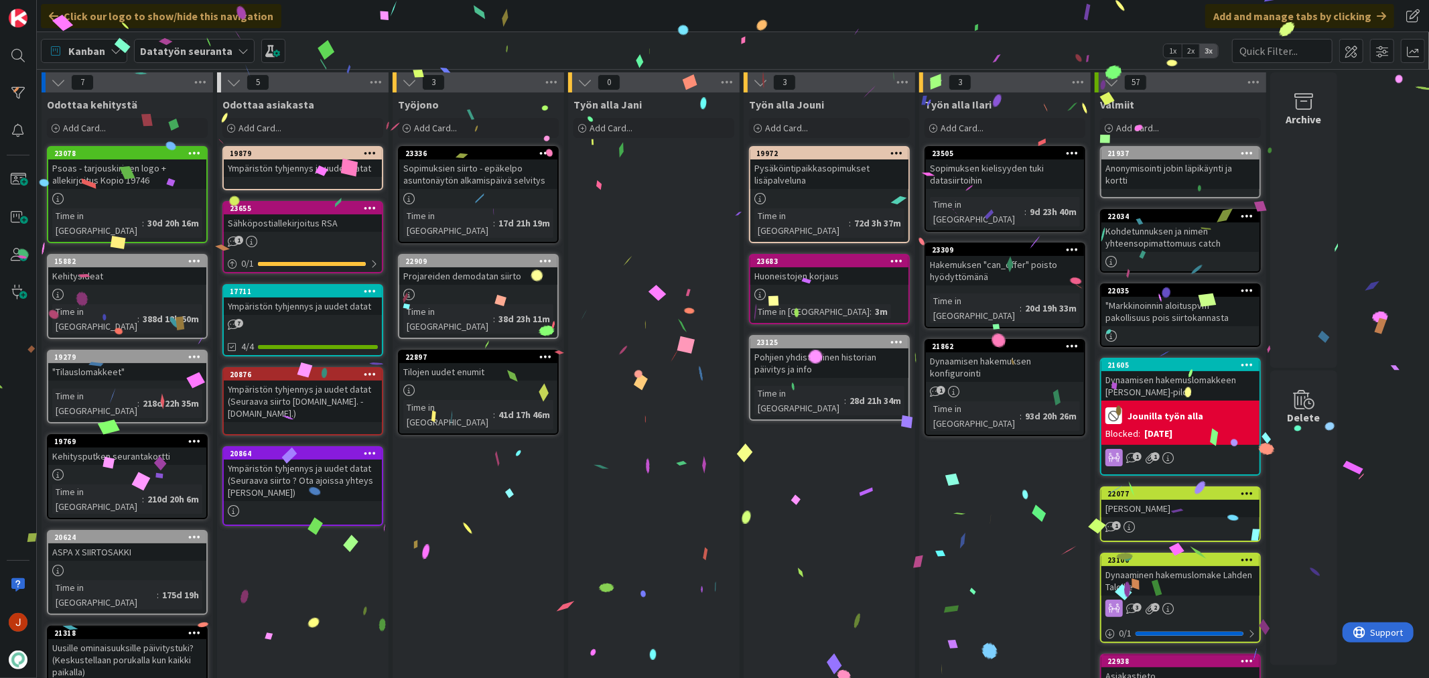
click at [1153, 163] on div "Anonymisointi jobin läpikäynti ja kortti" at bounding box center [1180, 173] width 158 height 29
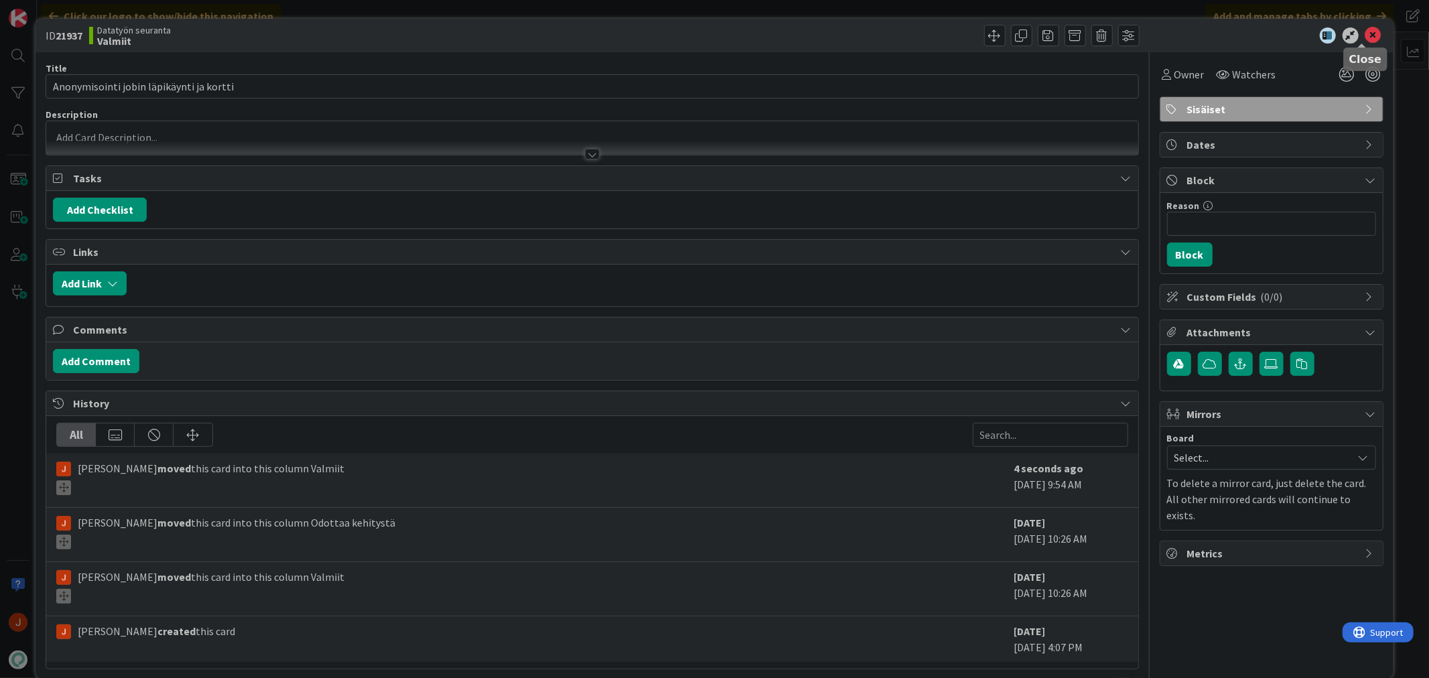
click at [1365, 33] on icon at bounding box center [1373, 35] width 16 height 16
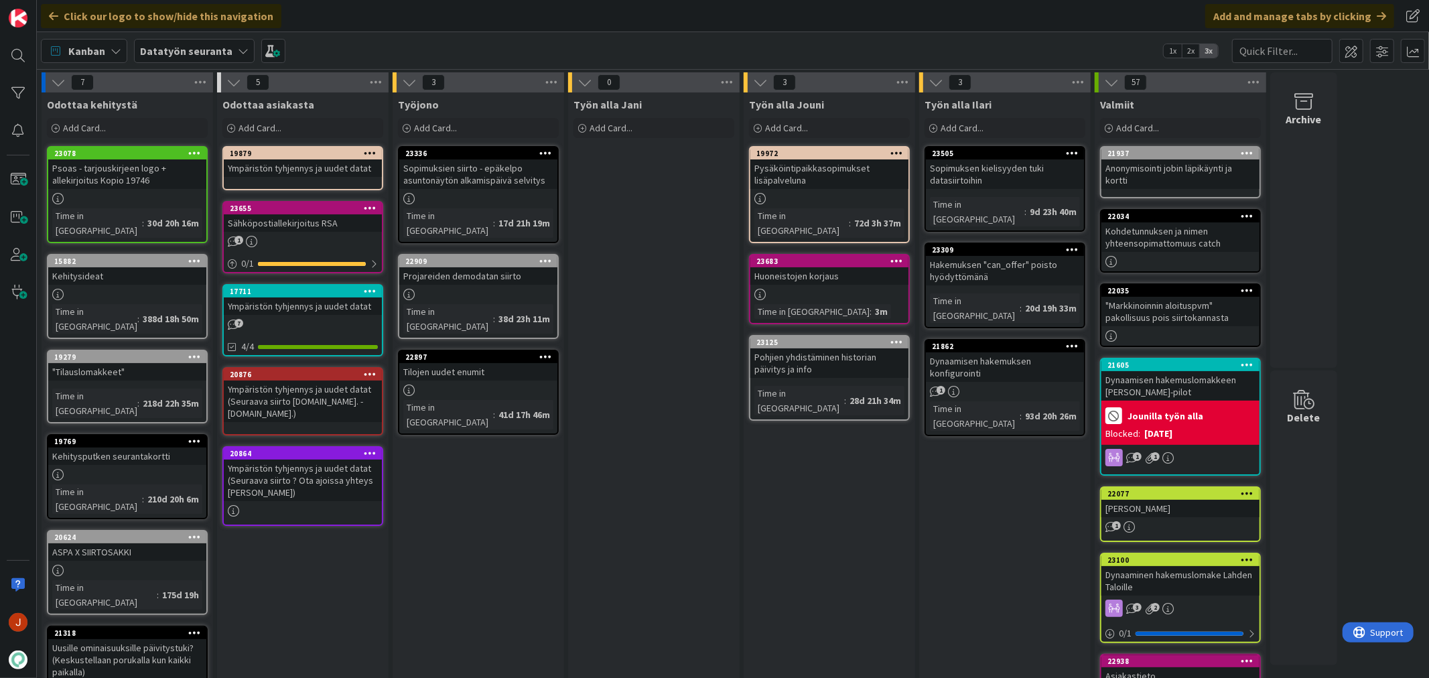
click at [727, 478] on div "Työn alla Jani Add Card..." at bounding box center [653, 521] width 171 height 859
click at [735, 530] on div "Työn alla Jani Add Card..." at bounding box center [653, 521] width 171 height 859
click at [697, 447] on div "Työn alla Jani Add Card..." at bounding box center [653, 521] width 171 height 859
click at [795, 267] on div "Huoneistojen korjaus" at bounding box center [829, 275] width 158 height 17
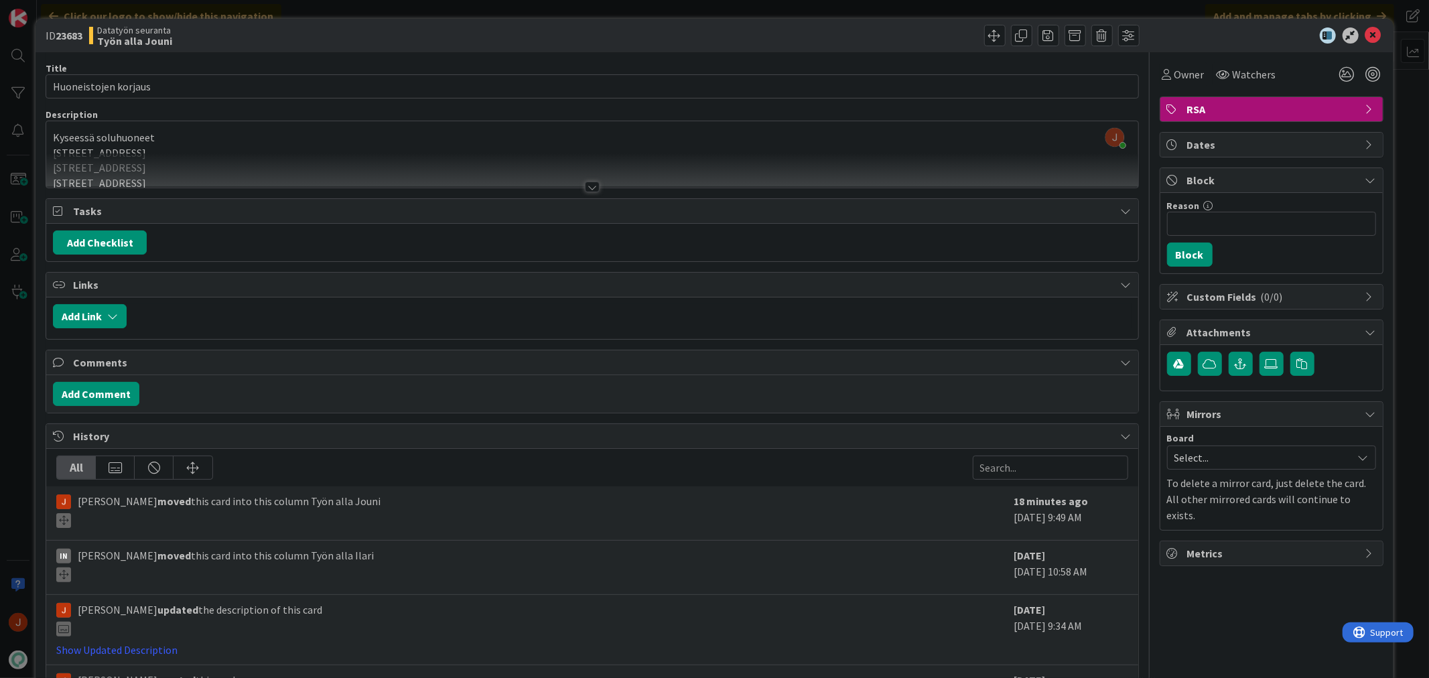
click at [590, 186] on div at bounding box center [592, 187] width 15 height 11
